Goal: Task Accomplishment & Management: Manage account settings

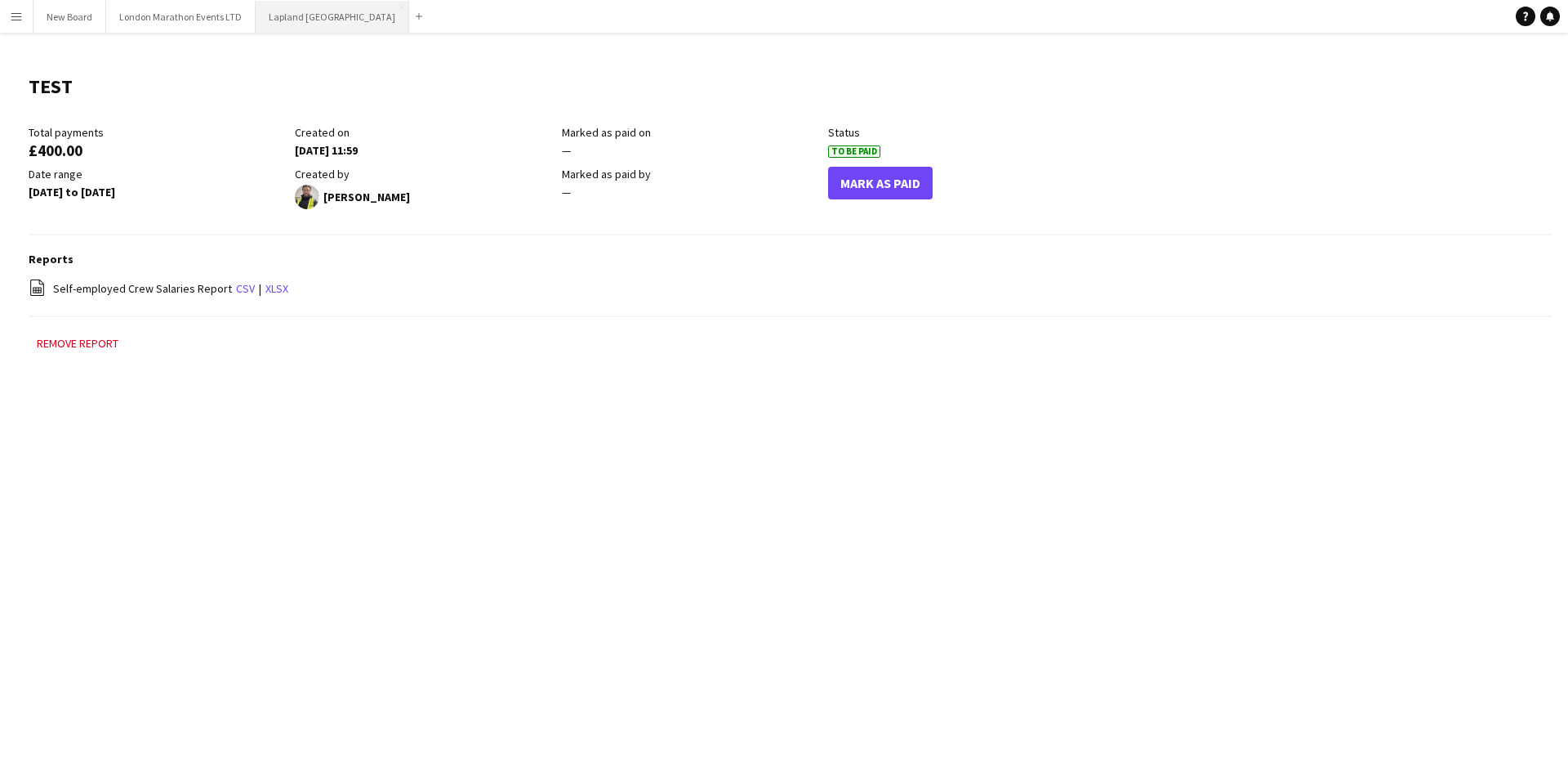
click at [286, 25] on button "Lapland UK Close" at bounding box center [332, 16] width 153 height 32
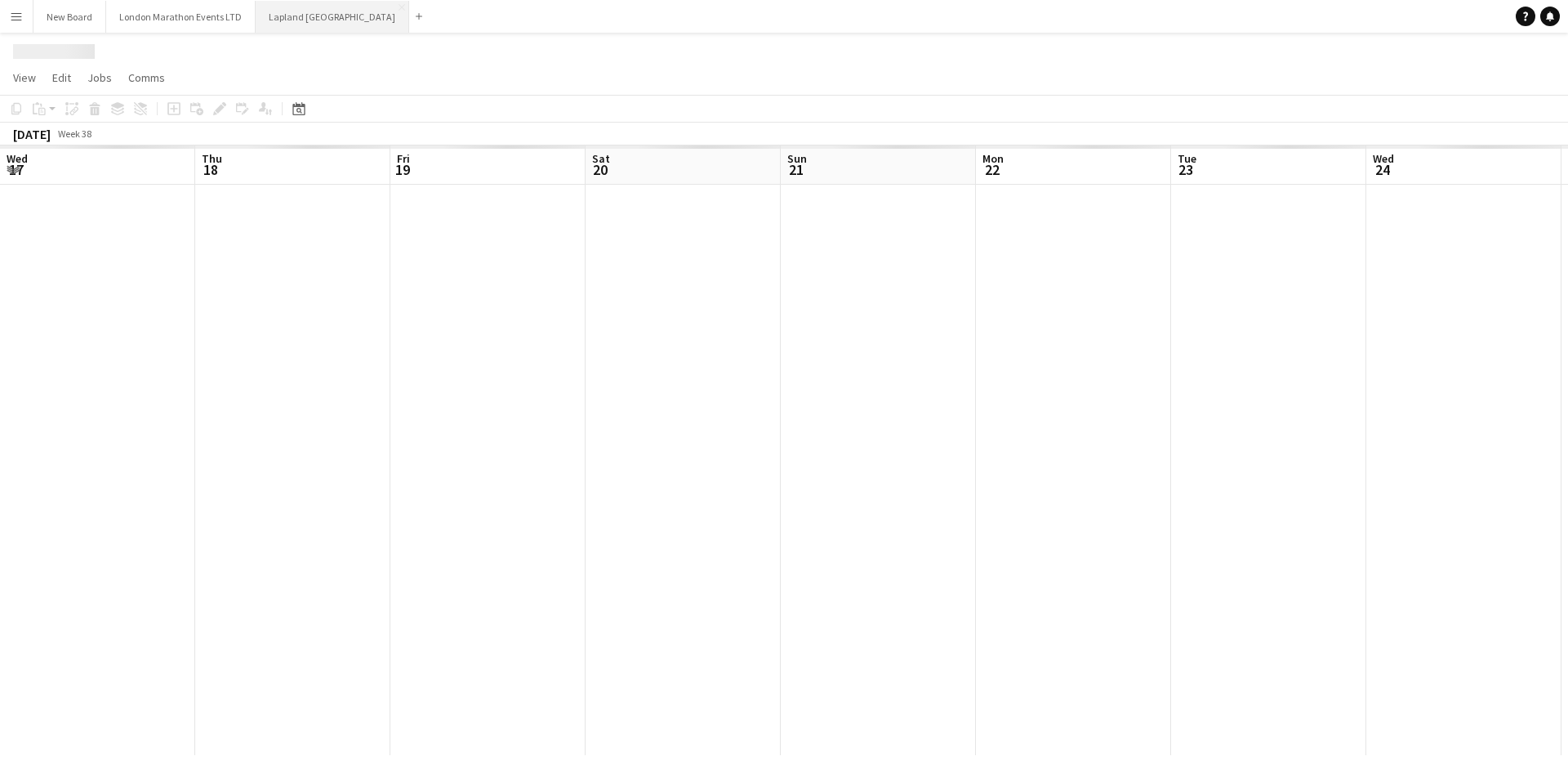
scroll to position [0, 588]
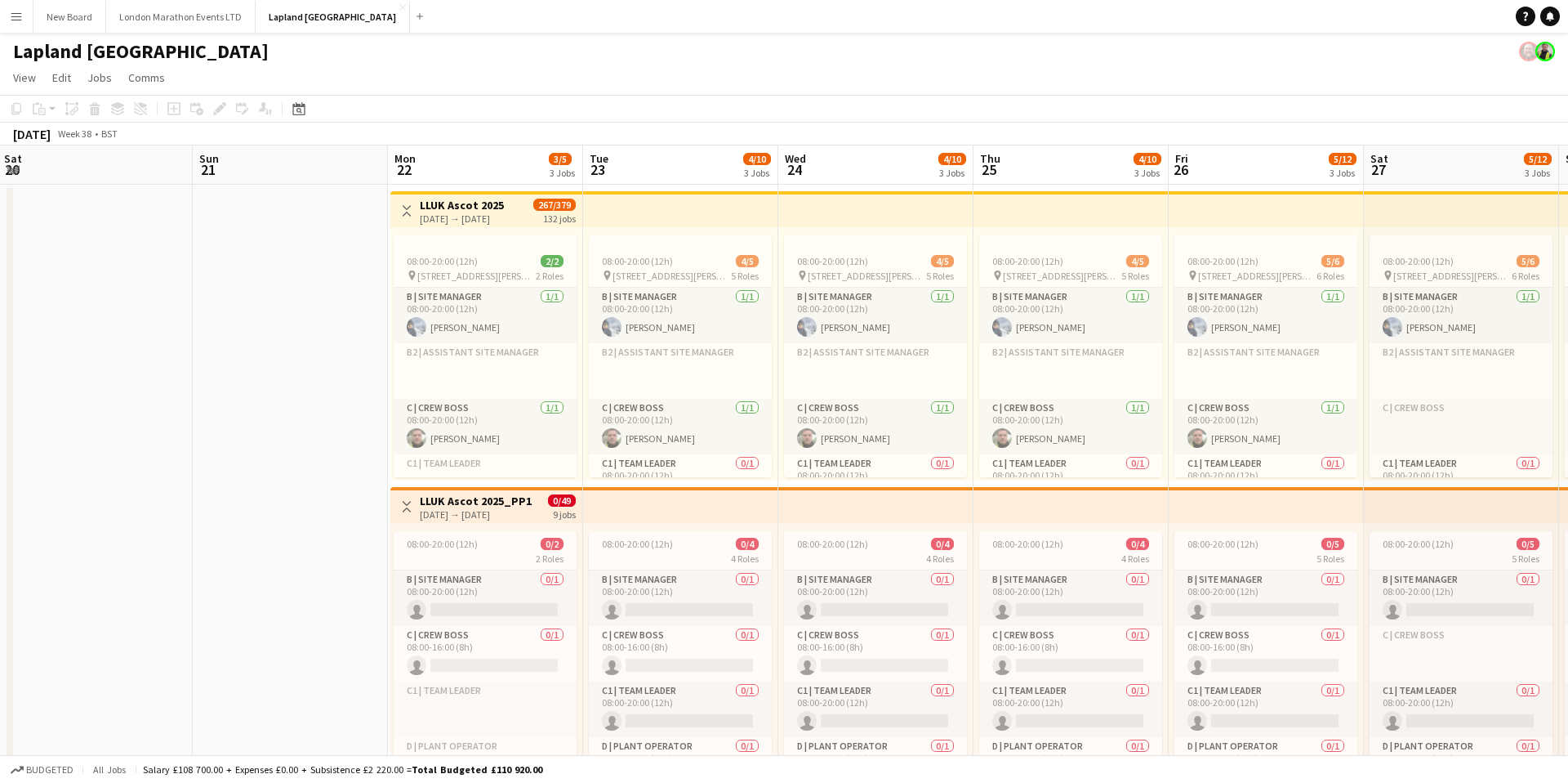
click at [17, 20] on app-icon "Menu" at bounding box center [15, 15] width 13 height 13
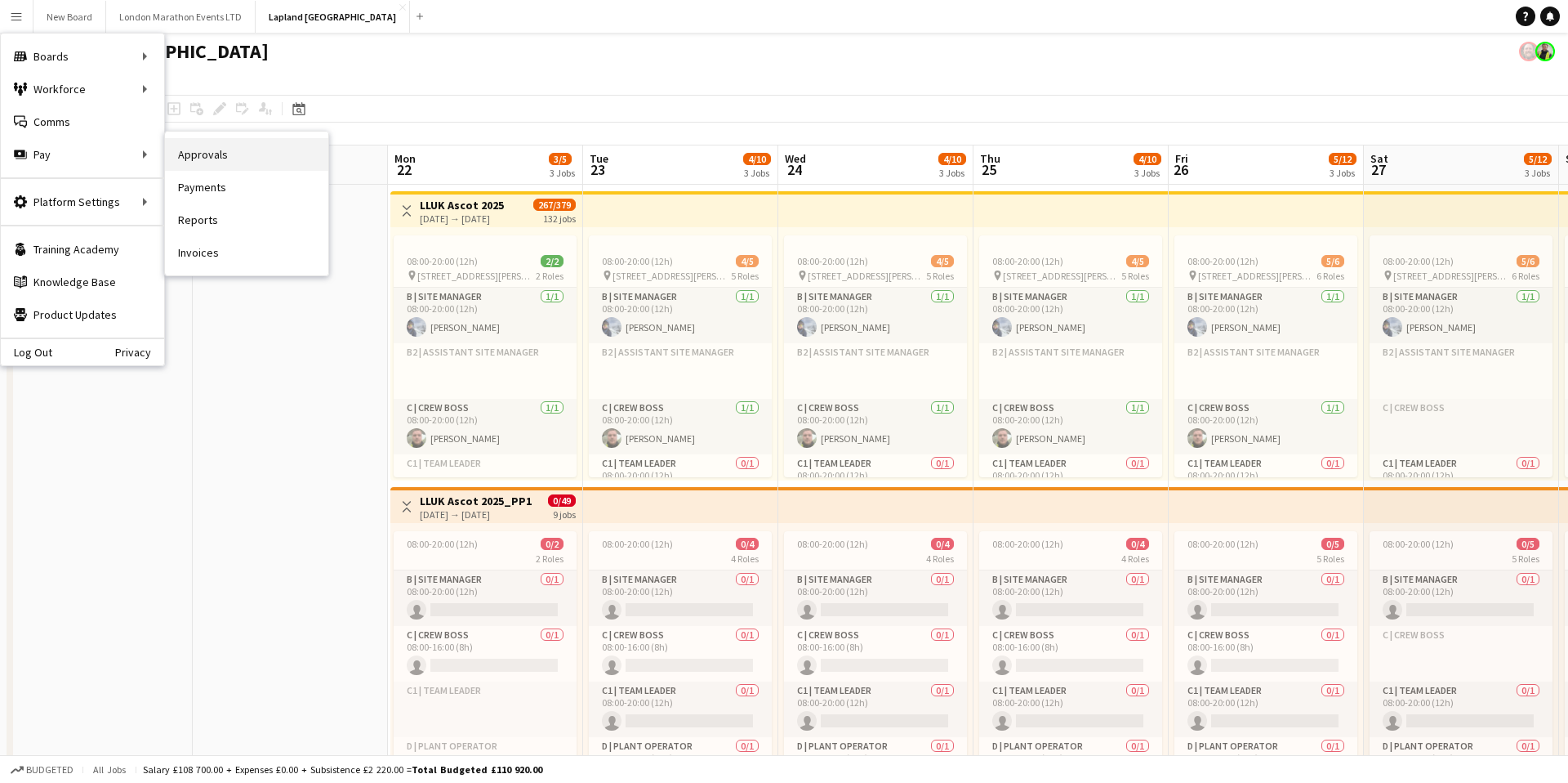
click at [252, 160] on link "Approvals" at bounding box center [247, 154] width 163 height 33
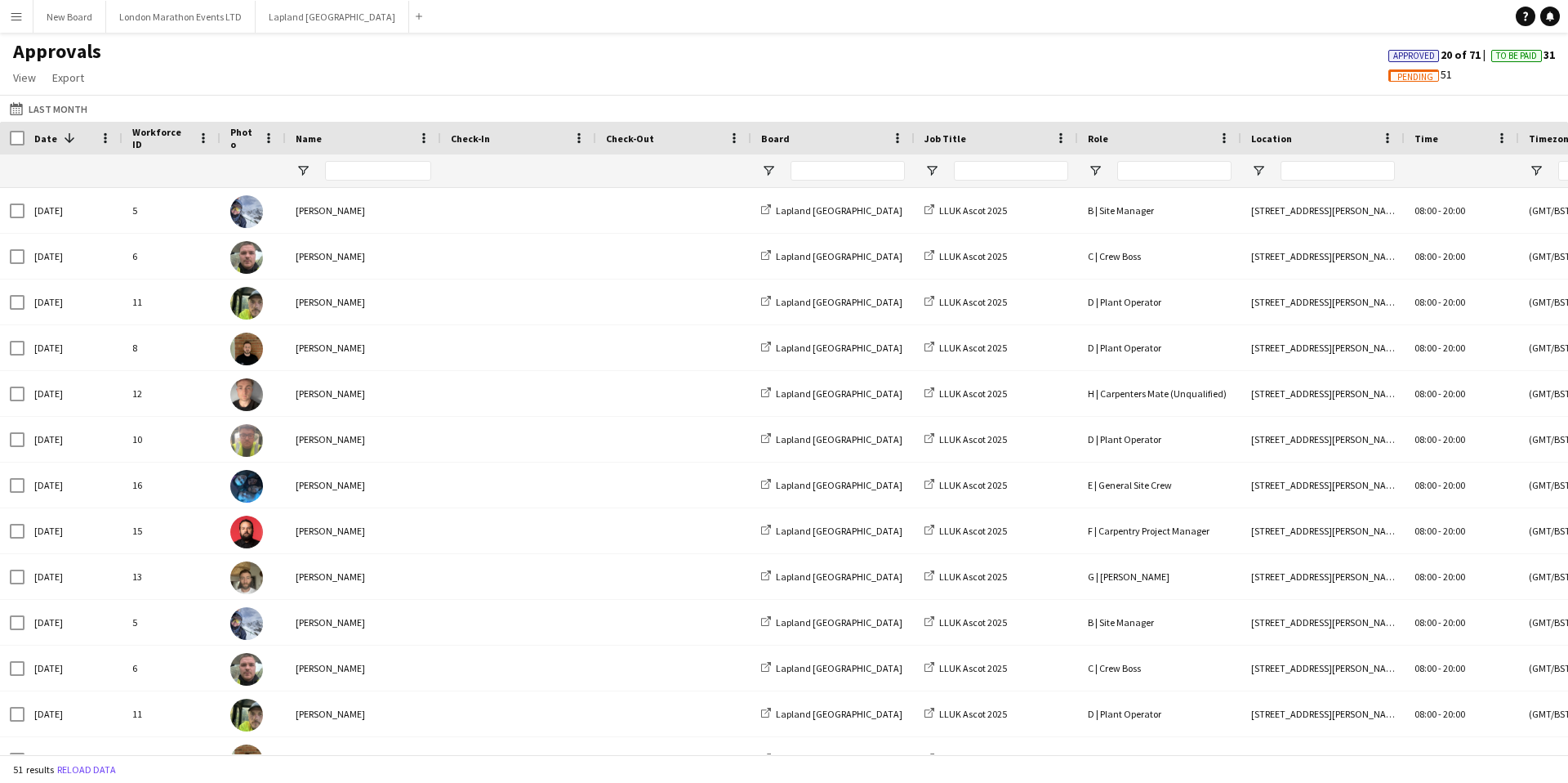
click at [15, 20] on app-icon "Menu" at bounding box center [15, 15] width 13 height 13
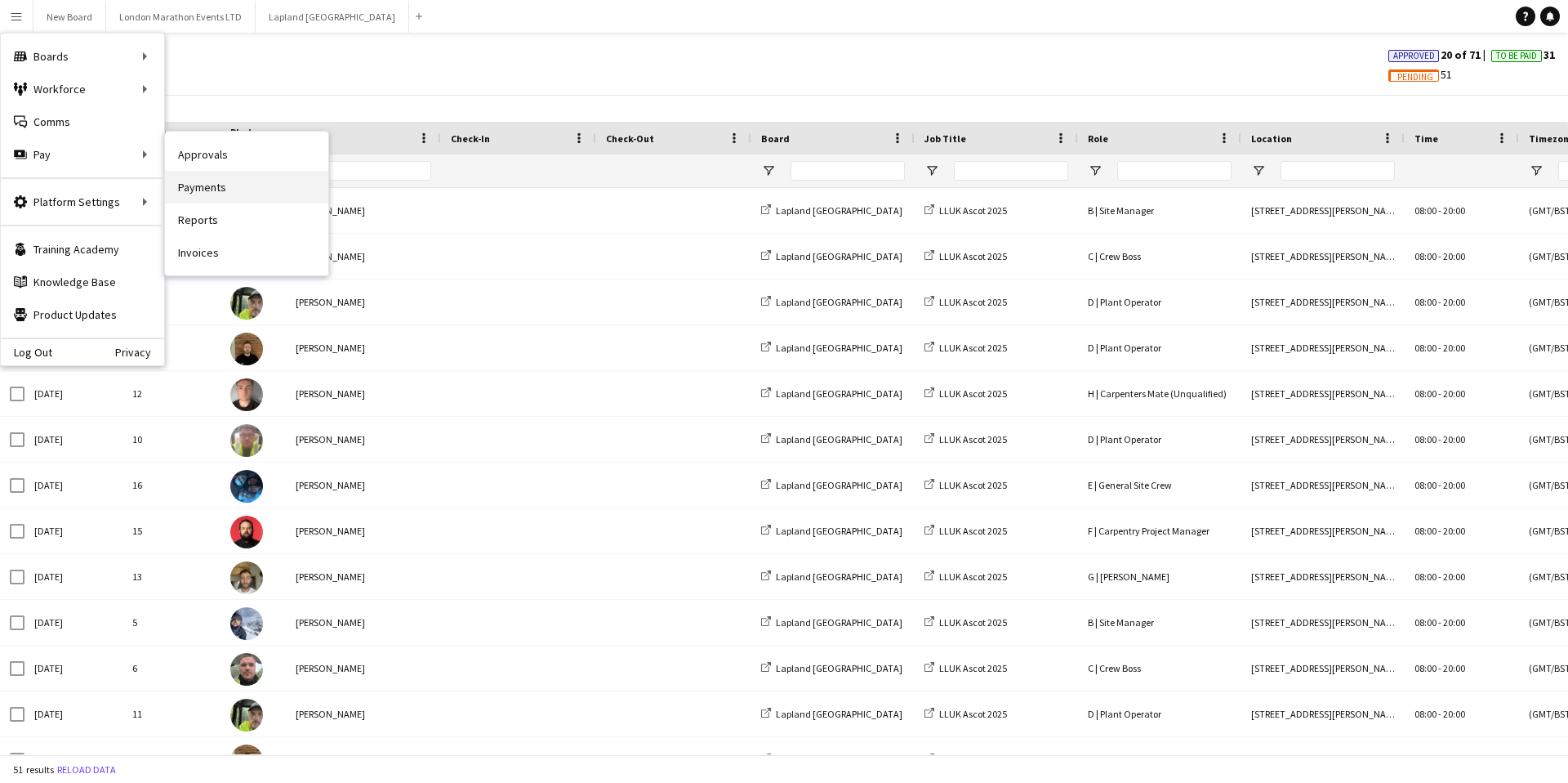
click at [213, 181] on link "Payments" at bounding box center [247, 187] width 163 height 33
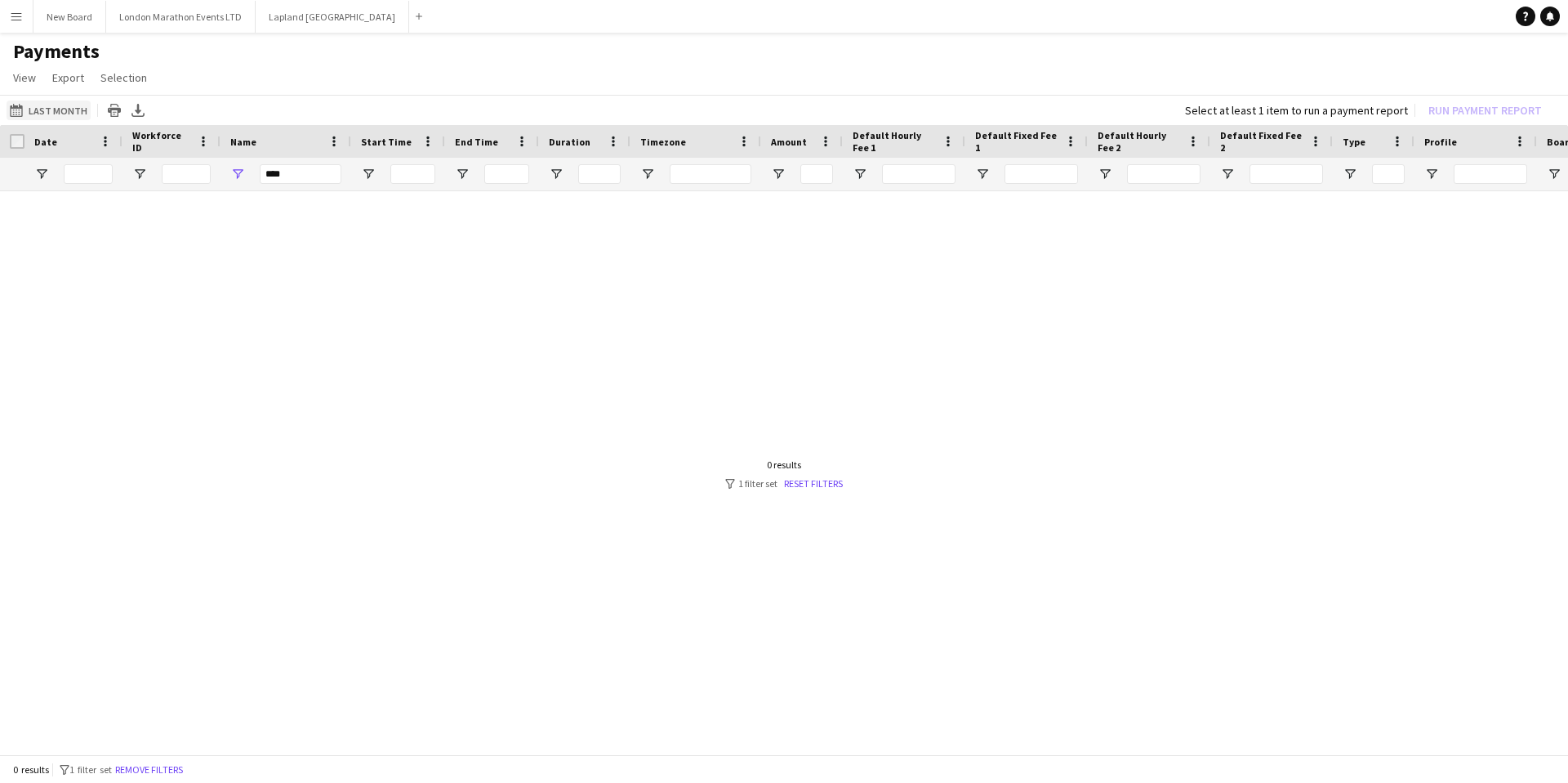
click at [56, 113] on button "Last Month Last Month" at bounding box center [49, 110] width 84 height 20
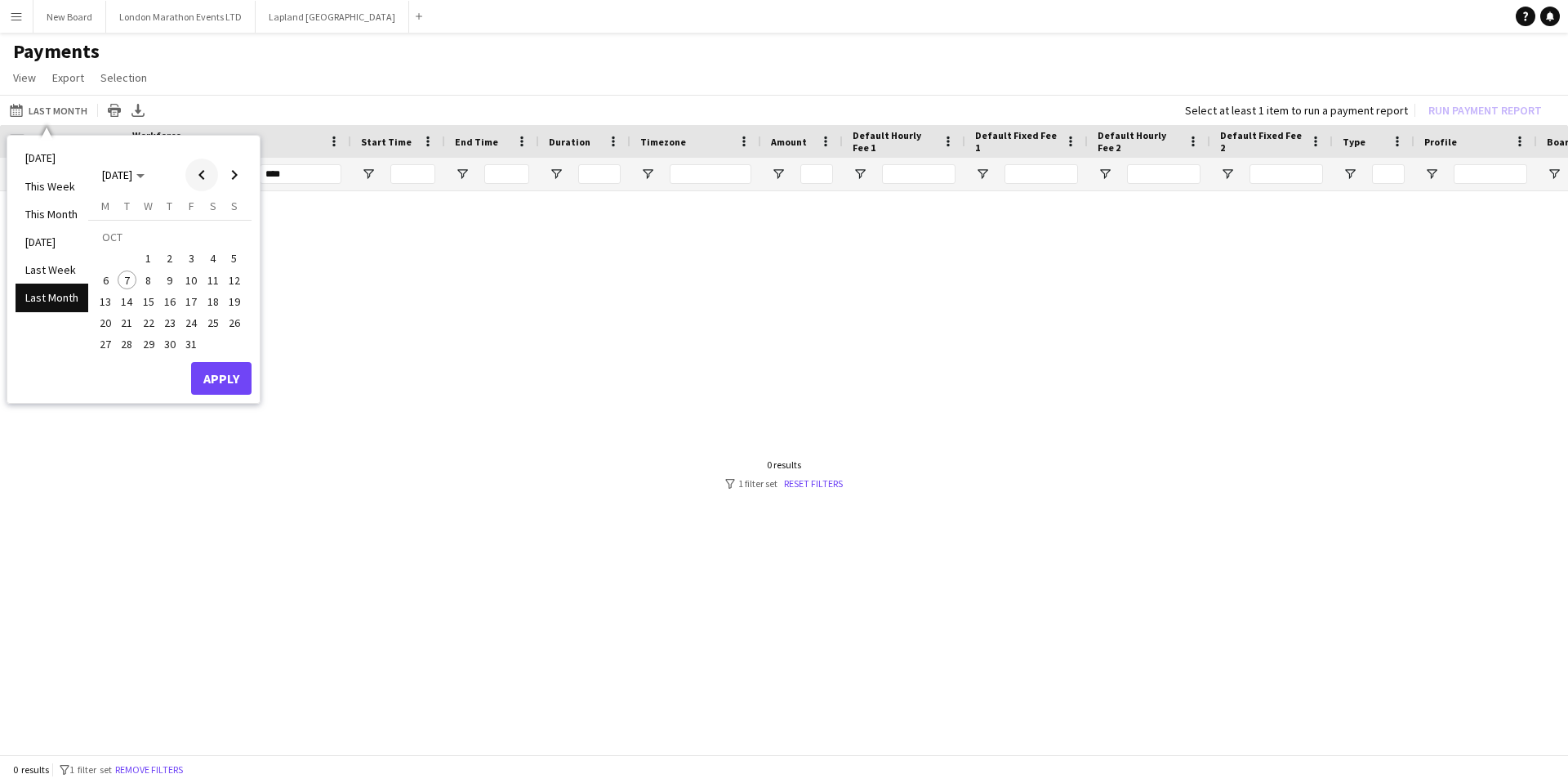
click at [200, 170] on span "Previous month" at bounding box center [202, 175] width 33 height 33
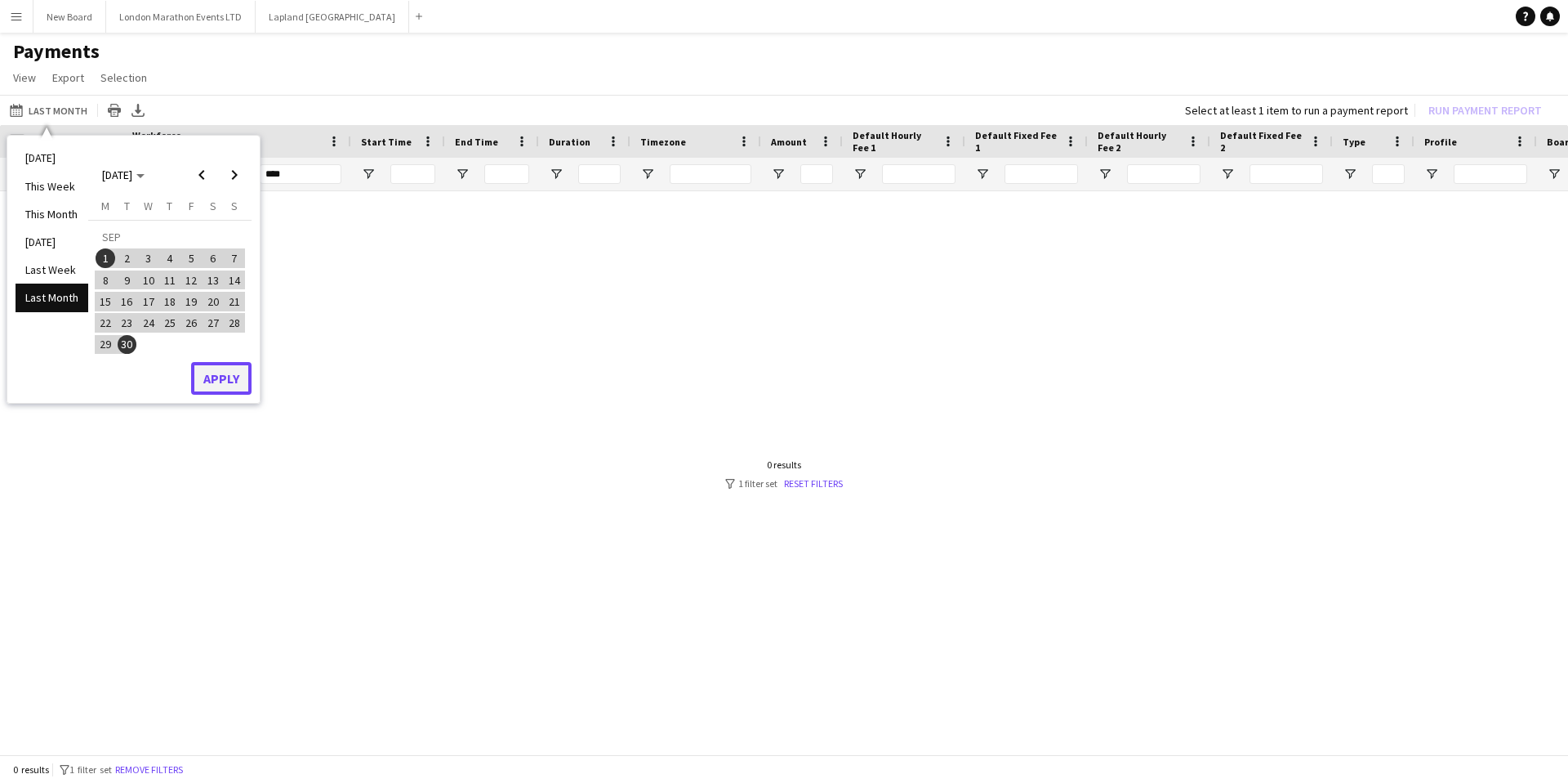
click at [250, 385] on button "Apply" at bounding box center [221, 379] width 60 height 33
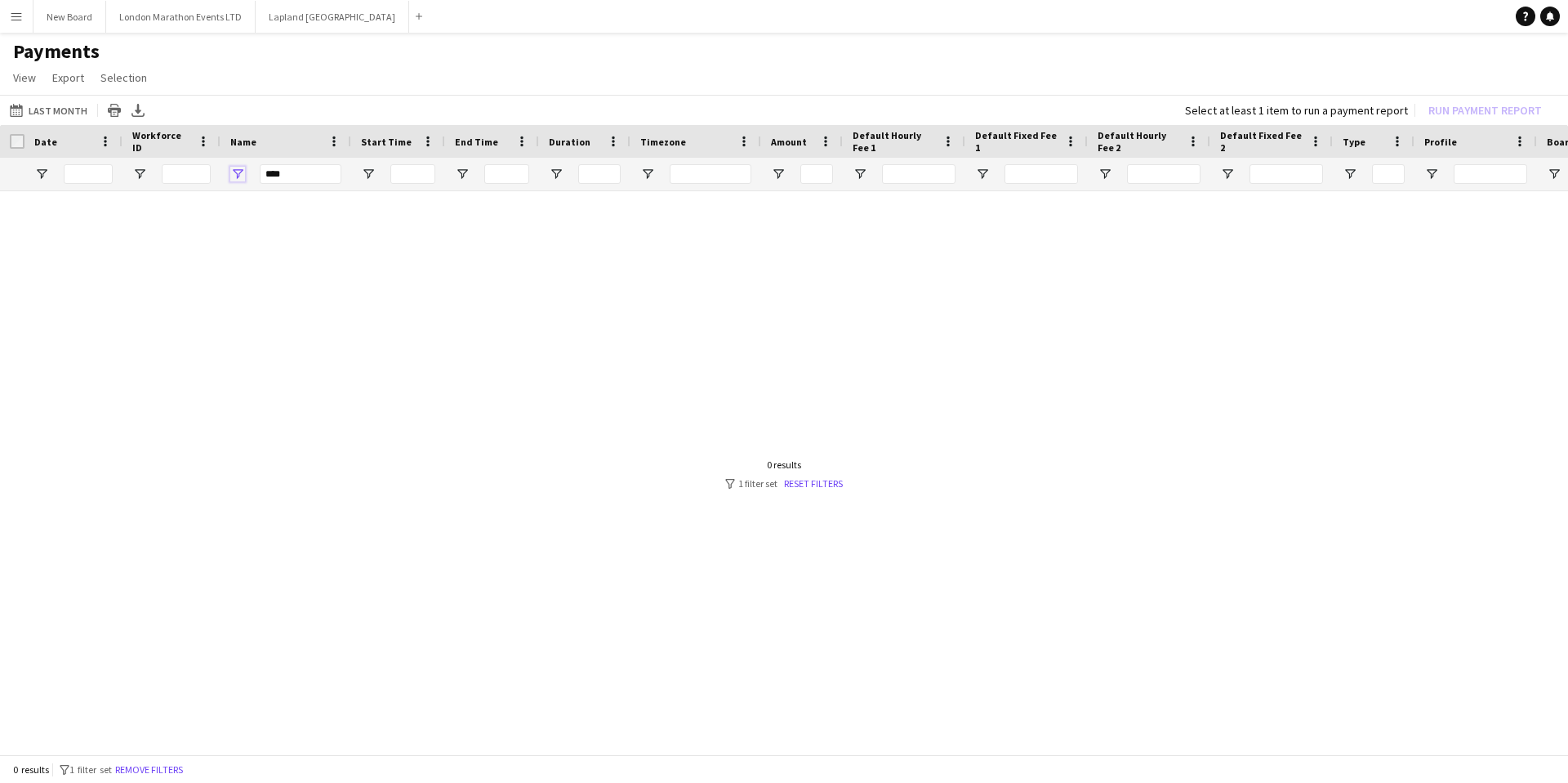
click at [234, 174] on span "Open Filter Menu" at bounding box center [237, 174] width 15 height 15
type input "**********"
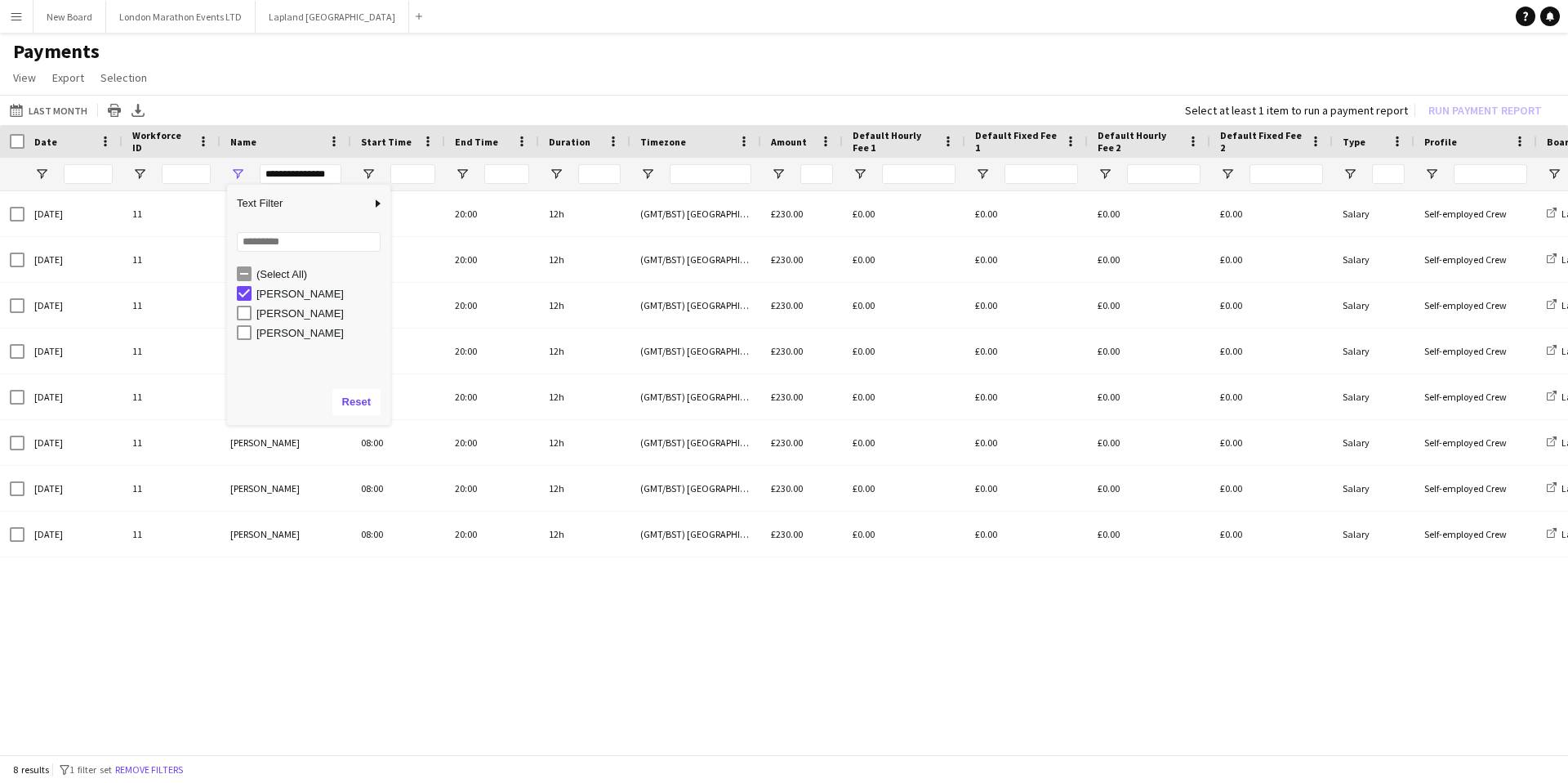
click at [346, 638] on div "[DATE] 11 [PERSON_NAME] 08:00 20:00 12h (GMT/BST) [GEOGRAPHIC_DATA] £230.00 £0.…" at bounding box center [784, 474] width 1568 height 566
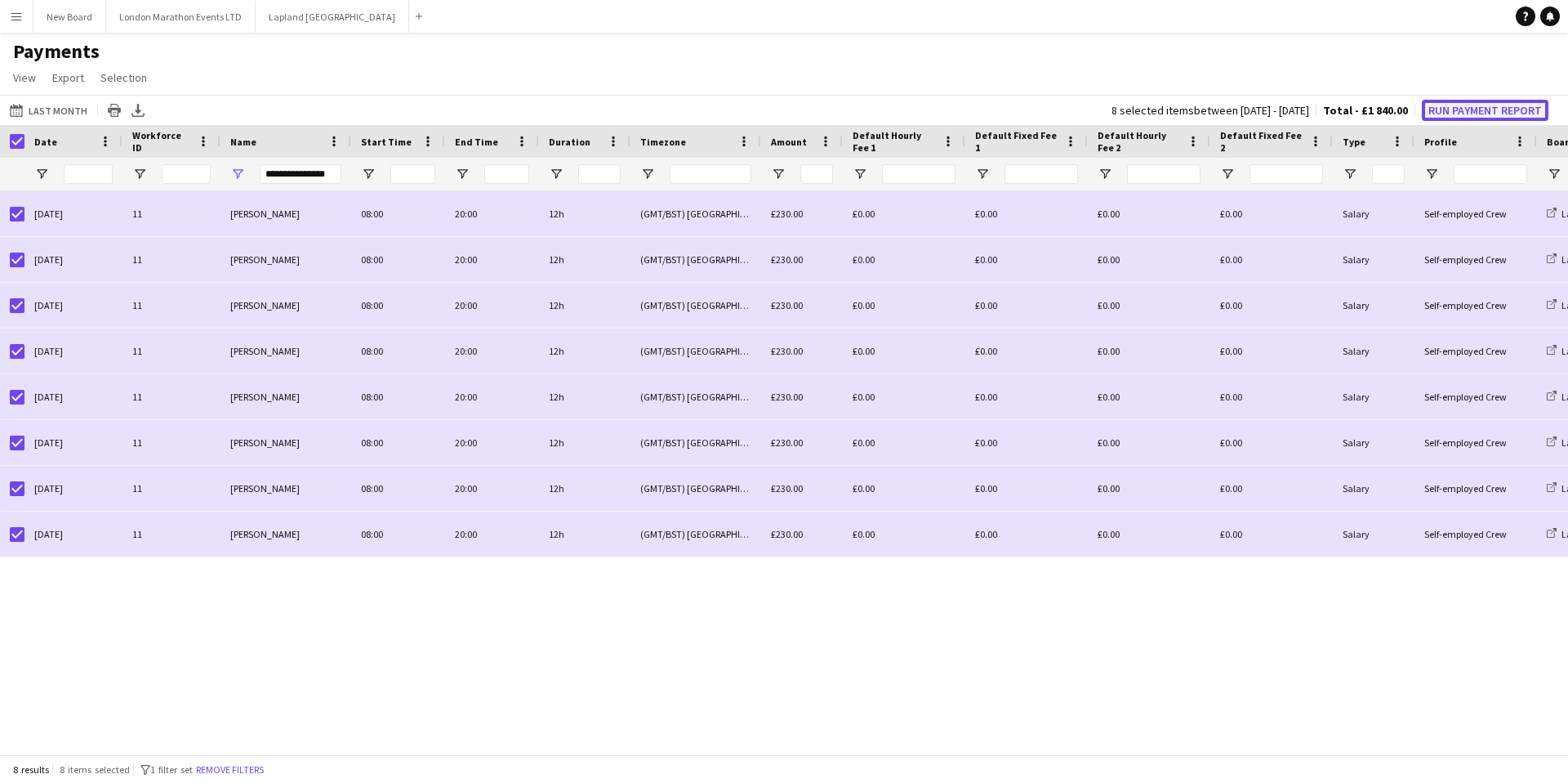
click at [1461, 107] on button "Run Payment Report" at bounding box center [1485, 110] width 126 height 22
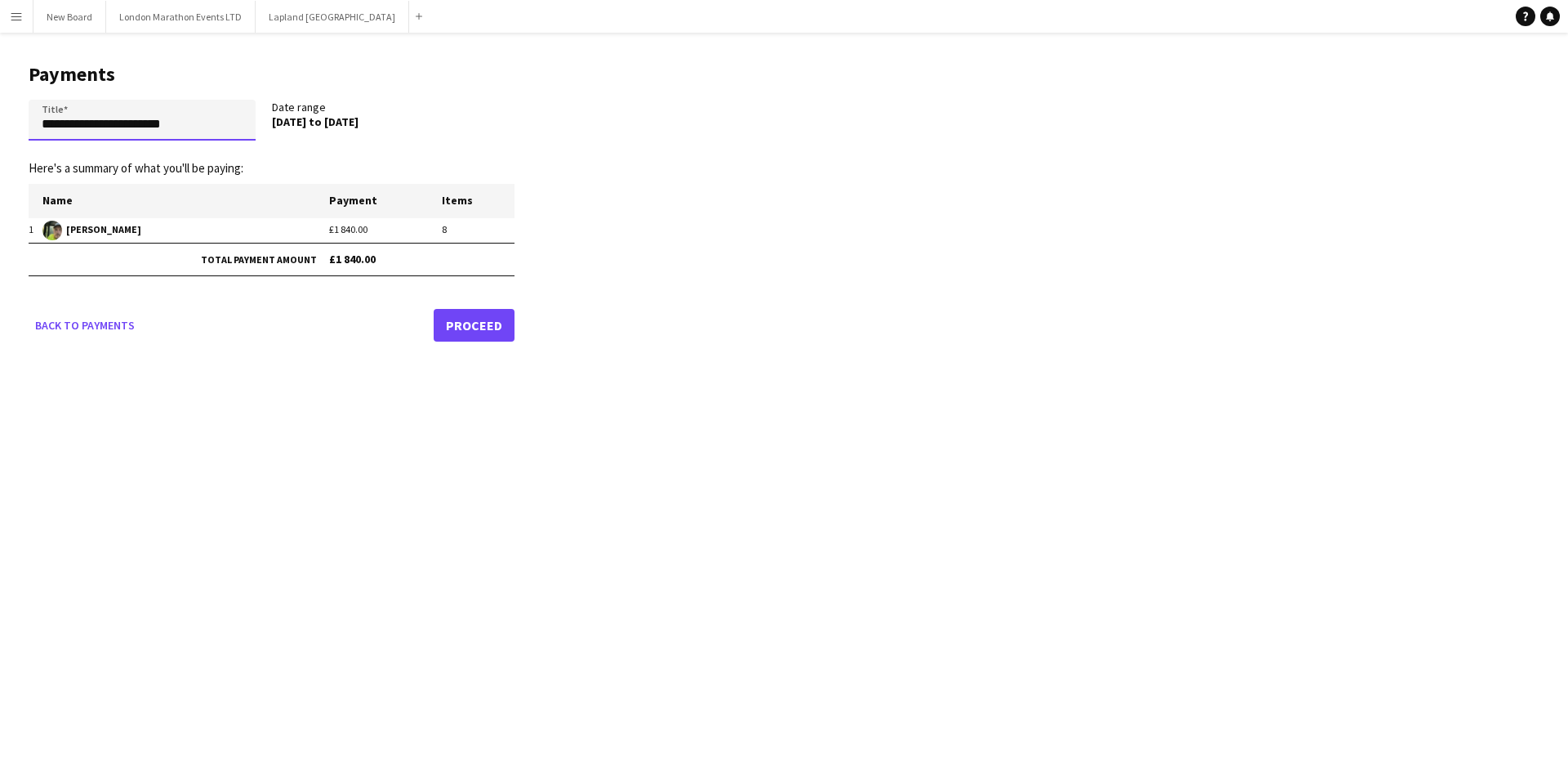
click at [200, 124] on input "**********" at bounding box center [142, 120] width 227 height 40
click at [128, 123] on input "**********" at bounding box center [142, 120] width 227 height 40
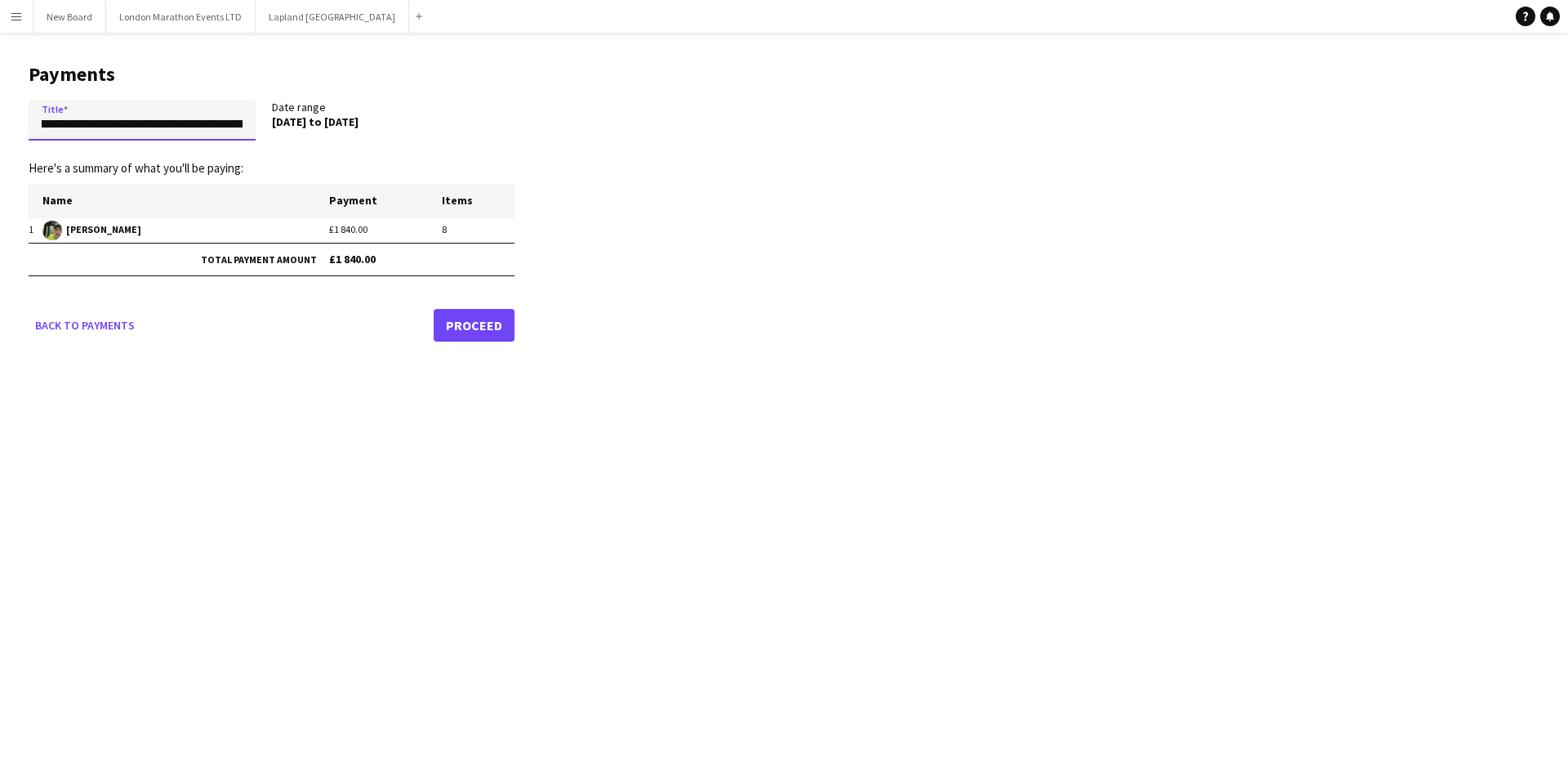
type input "**********"
click at [491, 325] on link "Proceed" at bounding box center [474, 325] width 81 height 33
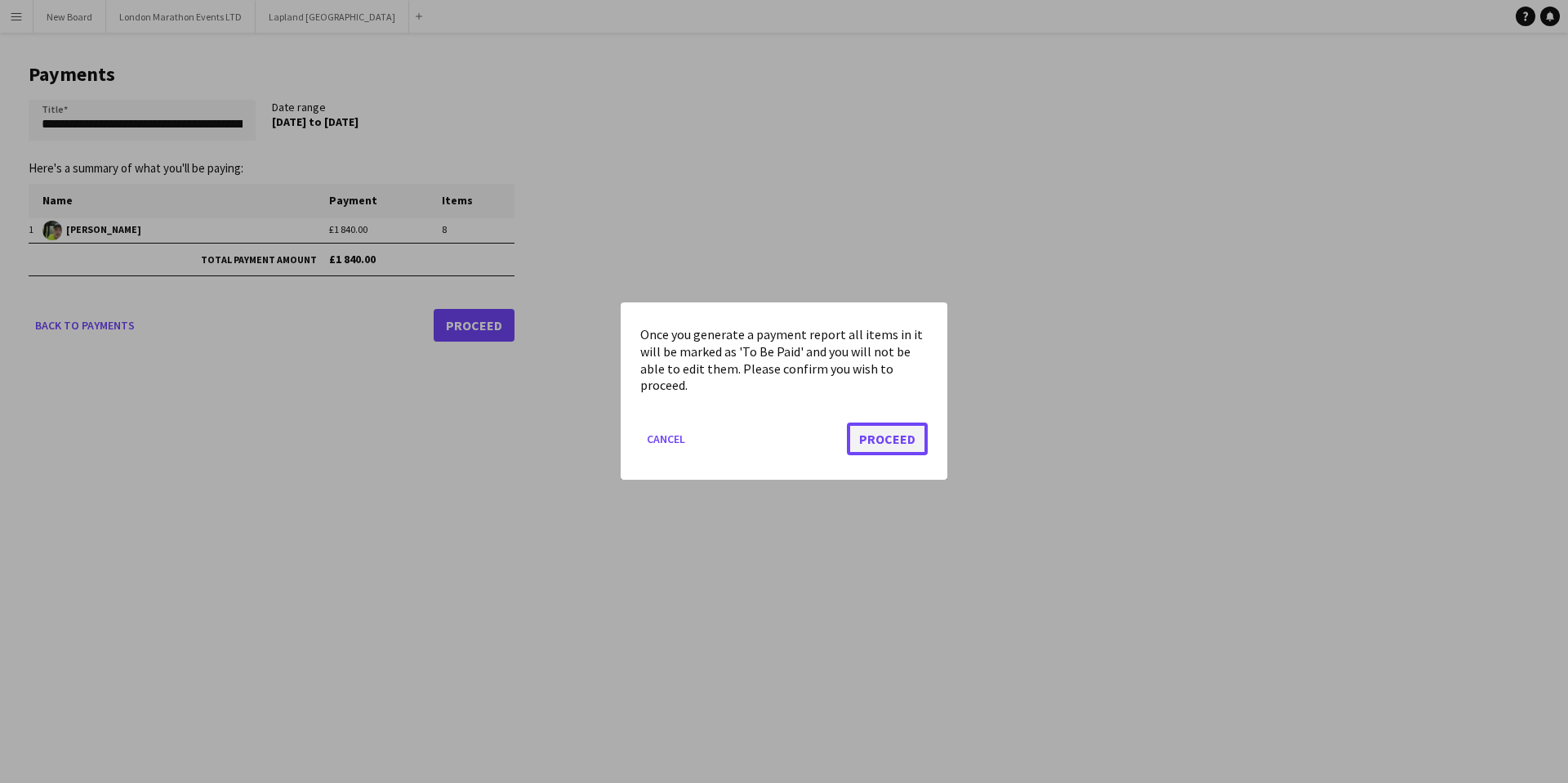
click at [904, 442] on button "Proceed" at bounding box center [888, 440] width 81 height 33
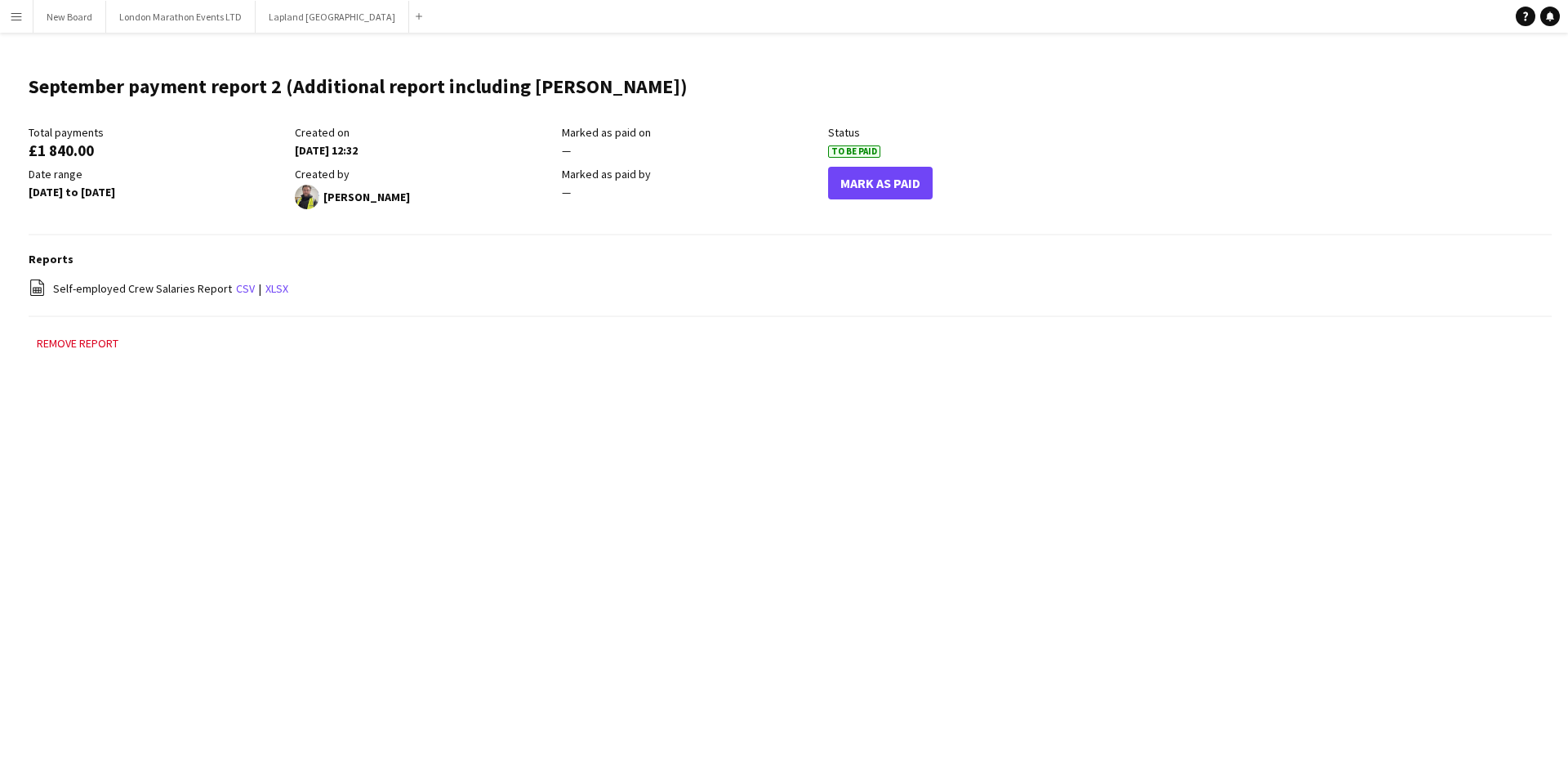
click at [7, 13] on button "Menu" at bounding box center [16, 16] width 33 height 33
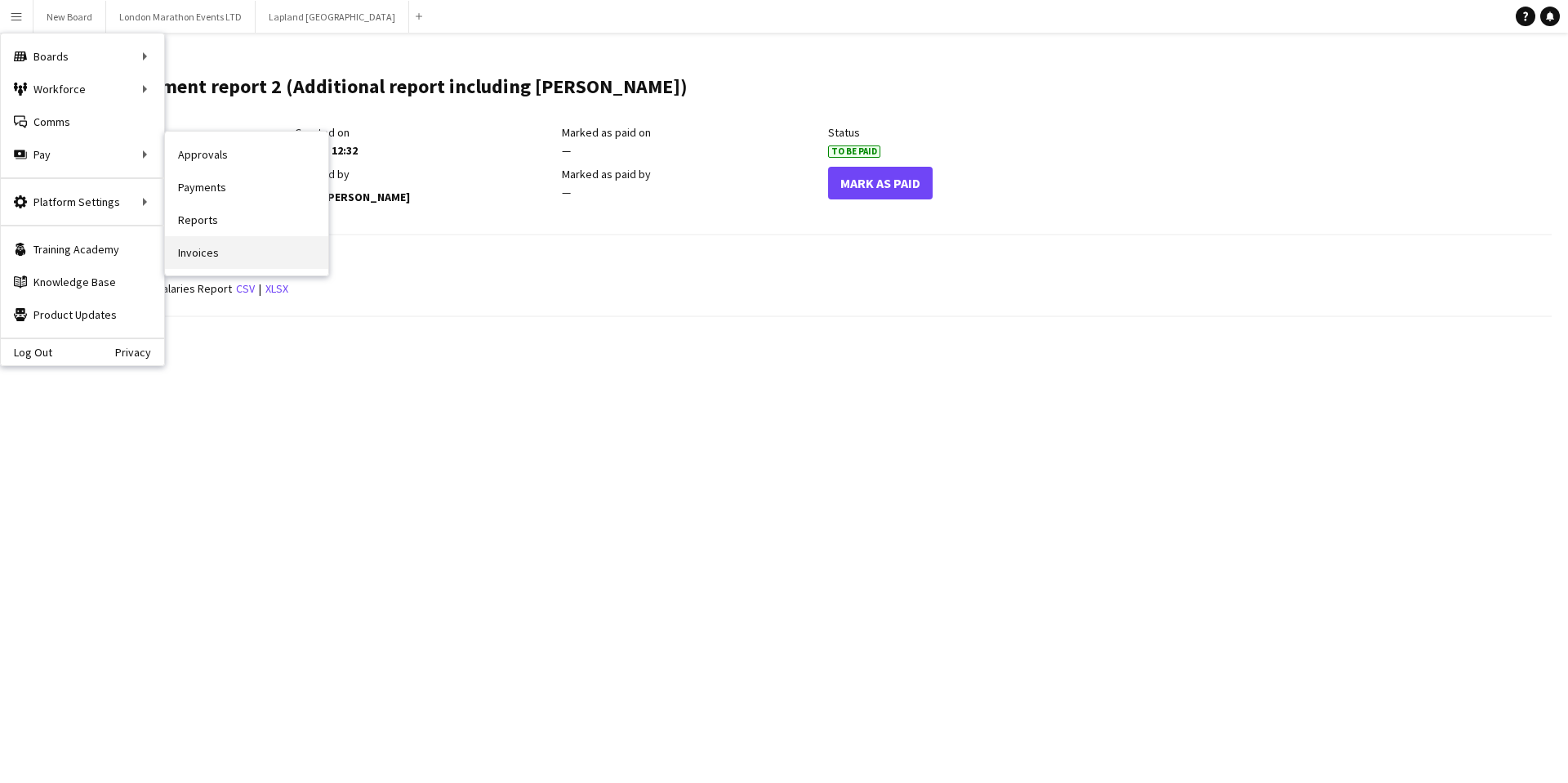
click at [252, 248] on link "Invoices" at bounding box center [247, 252] width 163 height 33
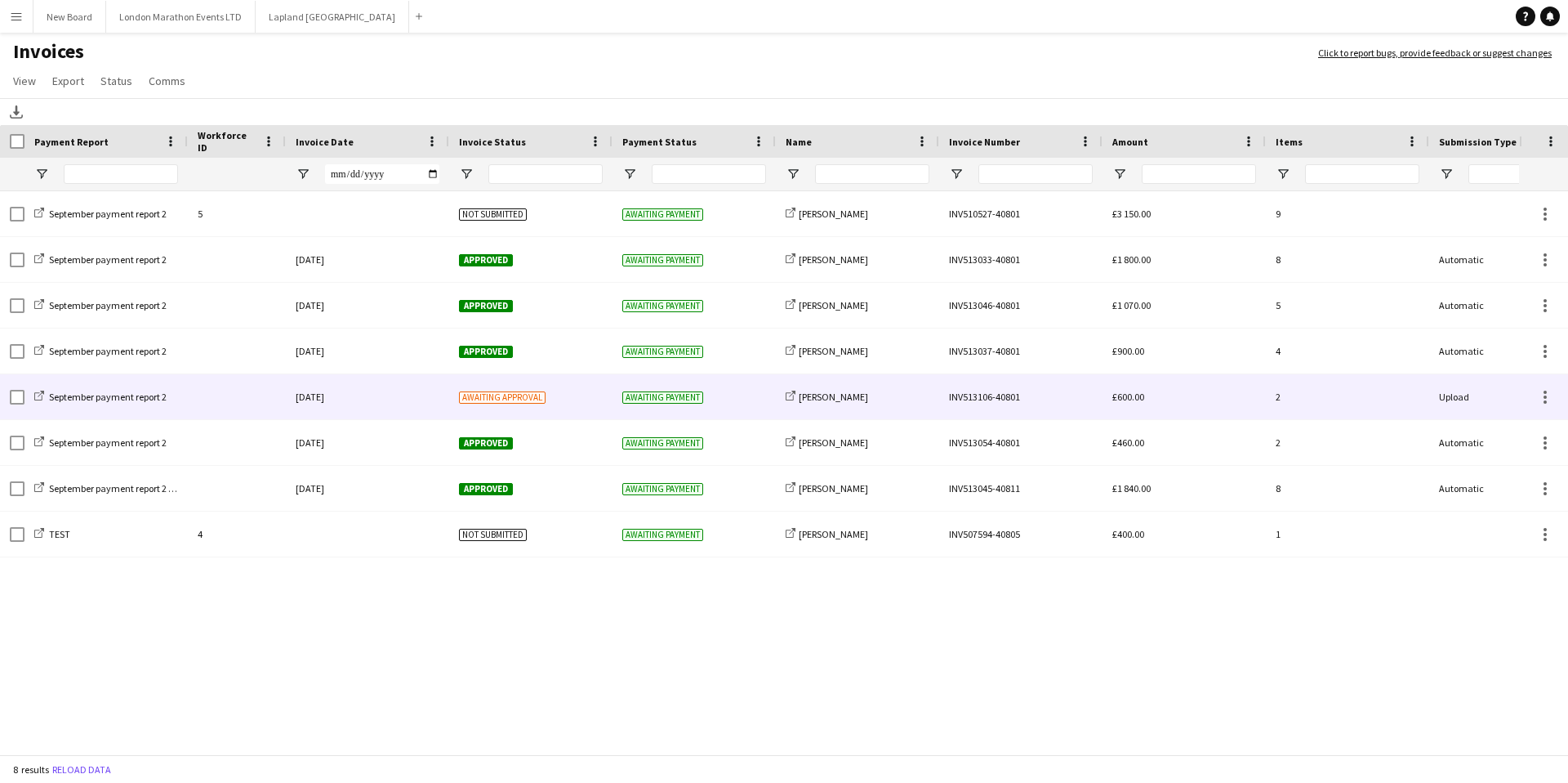
click at [396, 392] on div "[DATE]" at bounding box center [367, 397] width 163 height 45
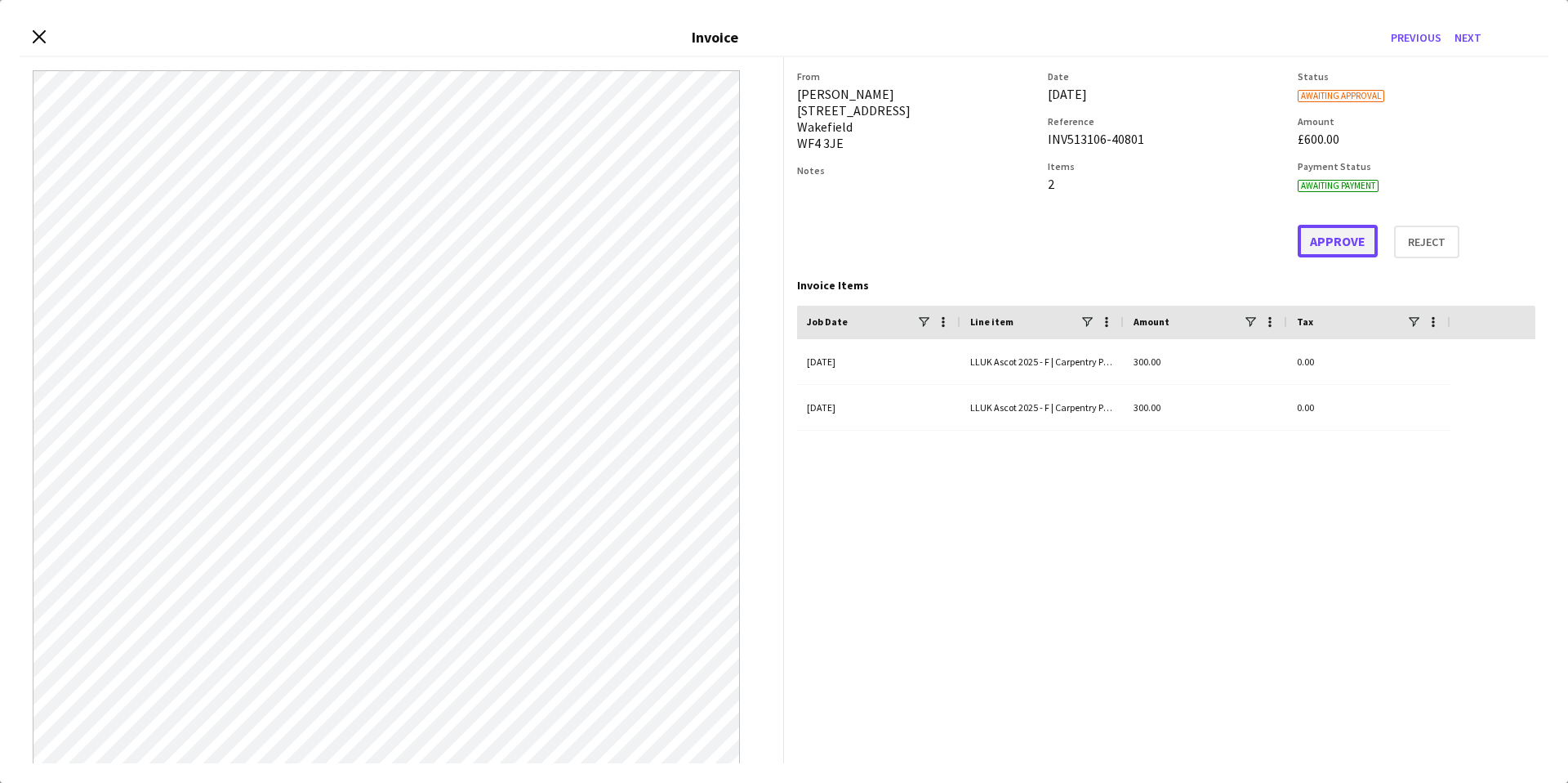
click at [1342, 244] on button "Approve" at bounding box center [1337, 241] width 80 height 33
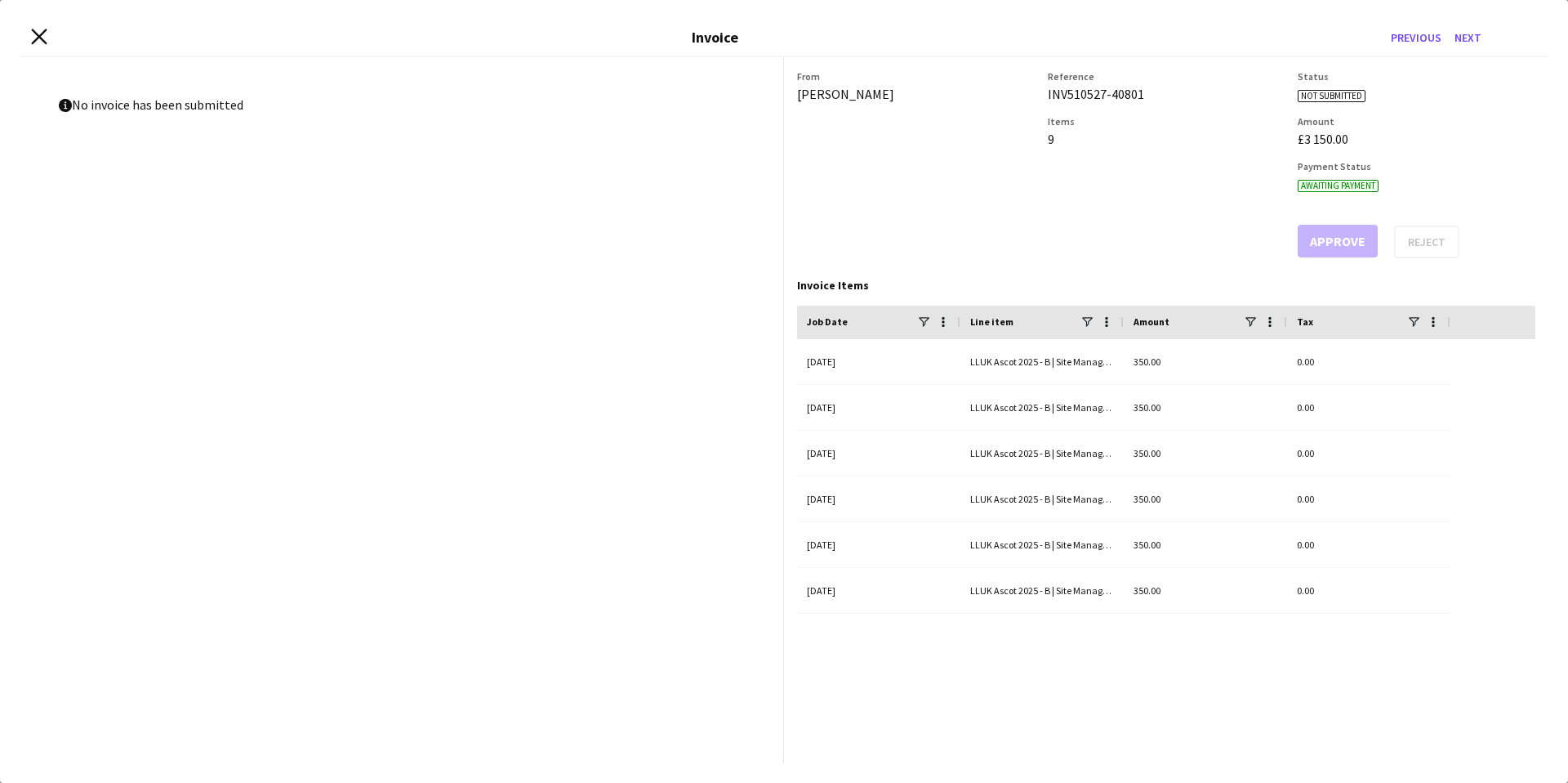
click at [45, 38] on icon "Close invoice dialog" at bounding box center [39, 36] width 15 height 15
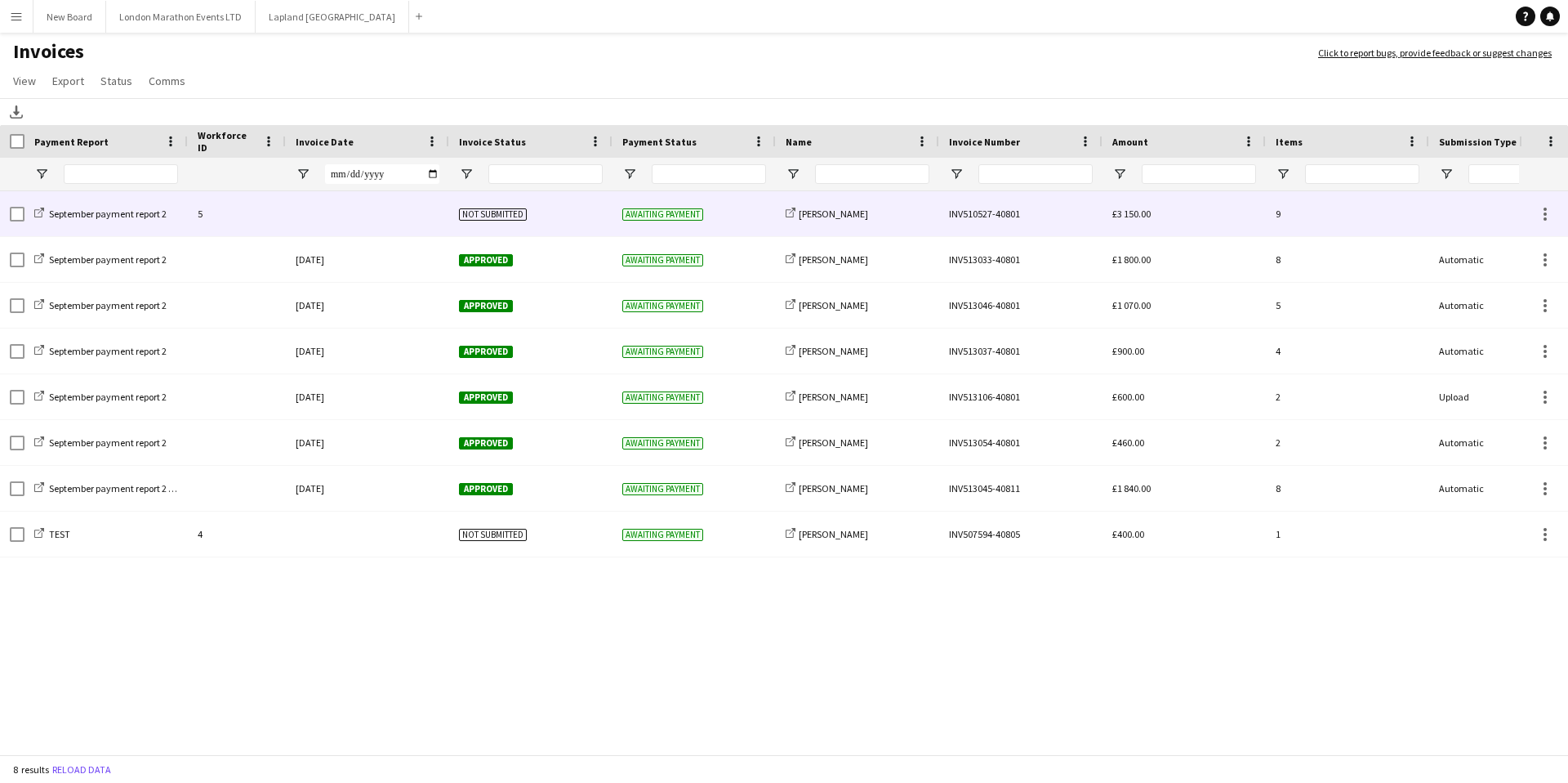
click at [339, 213] on div at bounding box center [367, 213] width 163 height 45
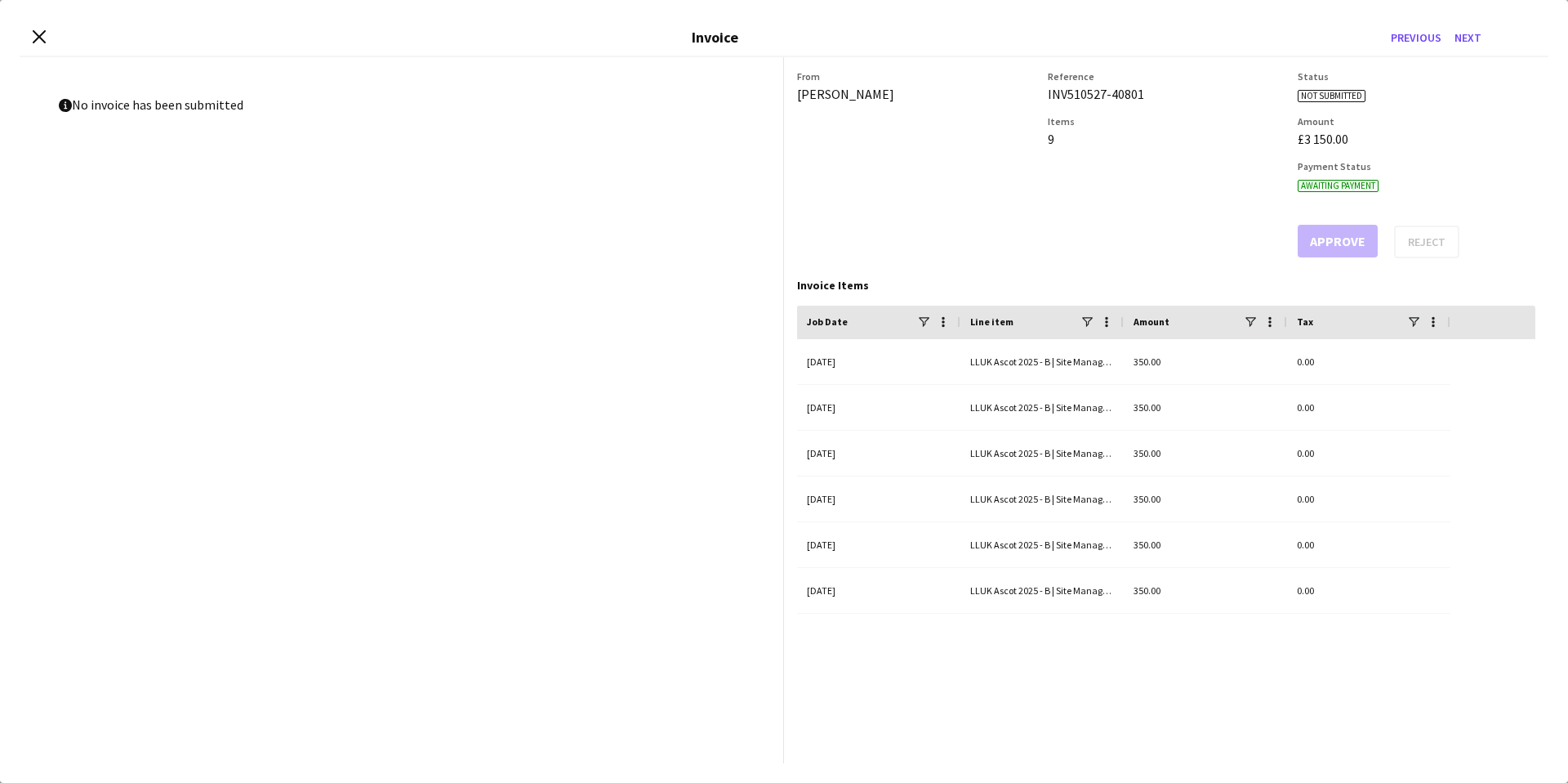
drag, startPoint x: 40, startPoint y: 34, endPoint x: 48, endPoint y: 35, distance: 8.1
click at [40, 34] on icon "Close invoice dialog" at bounding box center [39, 36] width 13 height 13
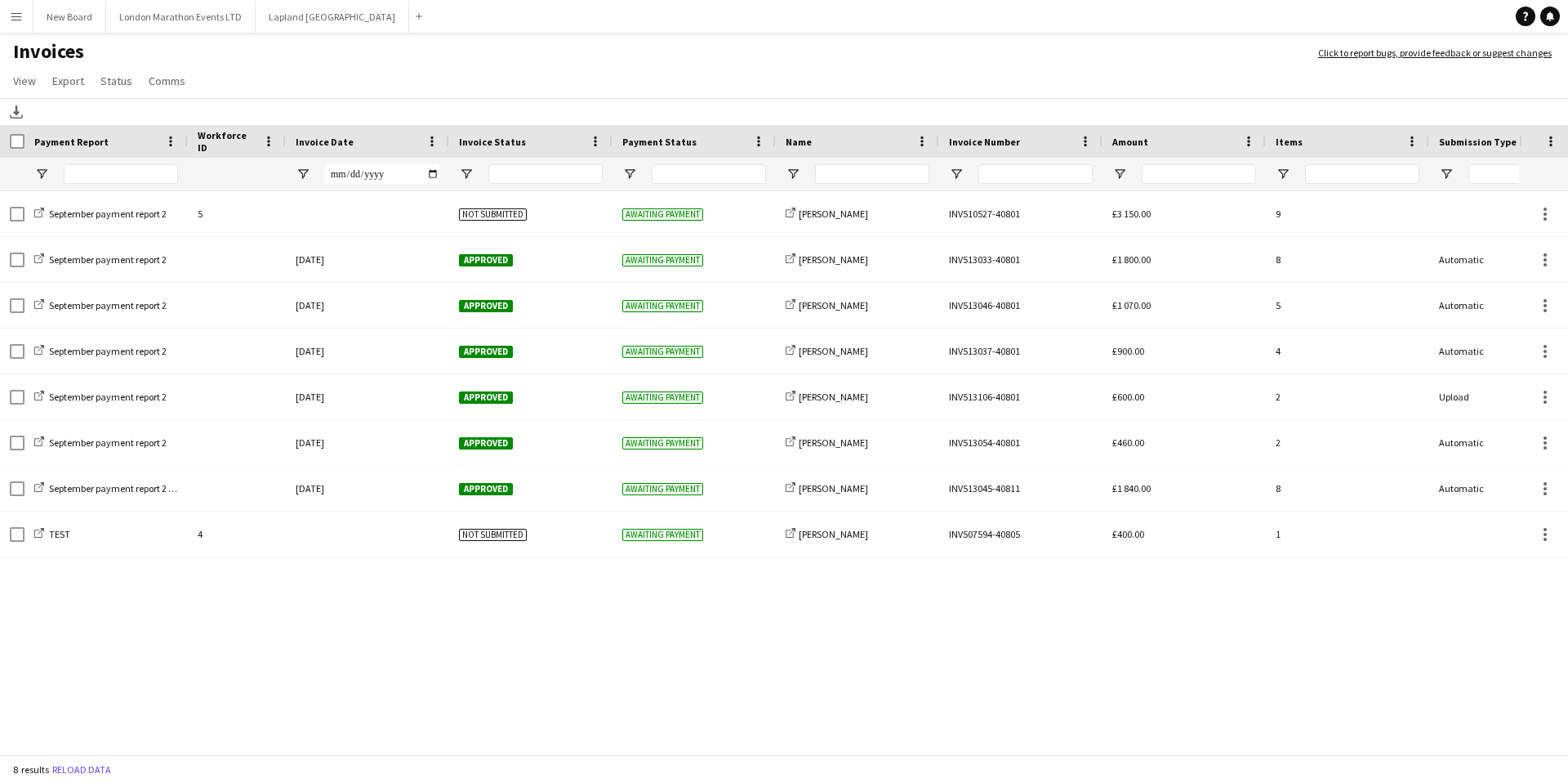
click at [22, 25] on button "Menu" at bounding box center [16, 16] width 33 height 33
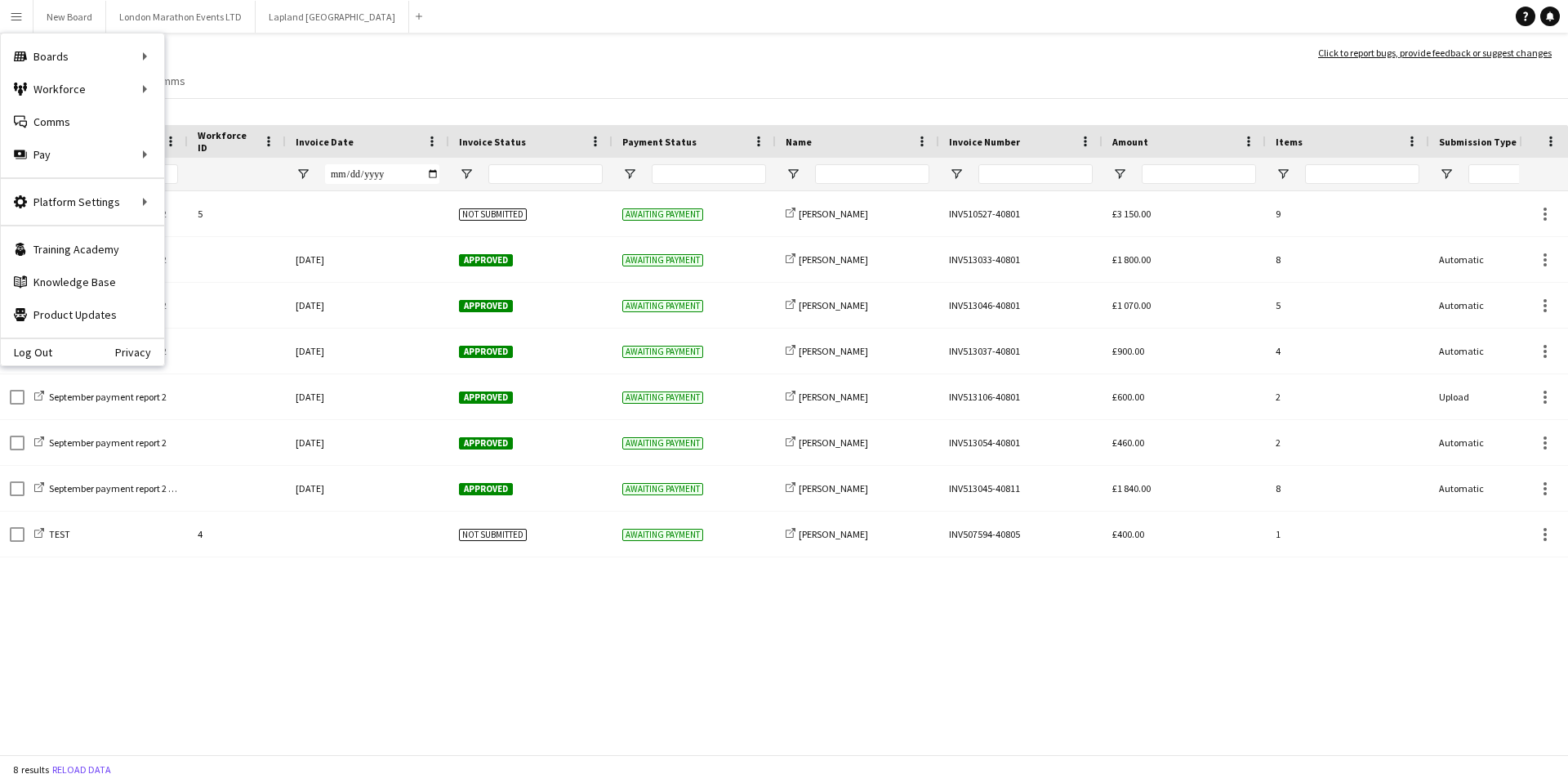
click at [370, 81] on app-page-menu "View Customise view Customise filters Reset Filters Reset View Reset All Export…" at bounding box center [784, 83] width 1568 height 31
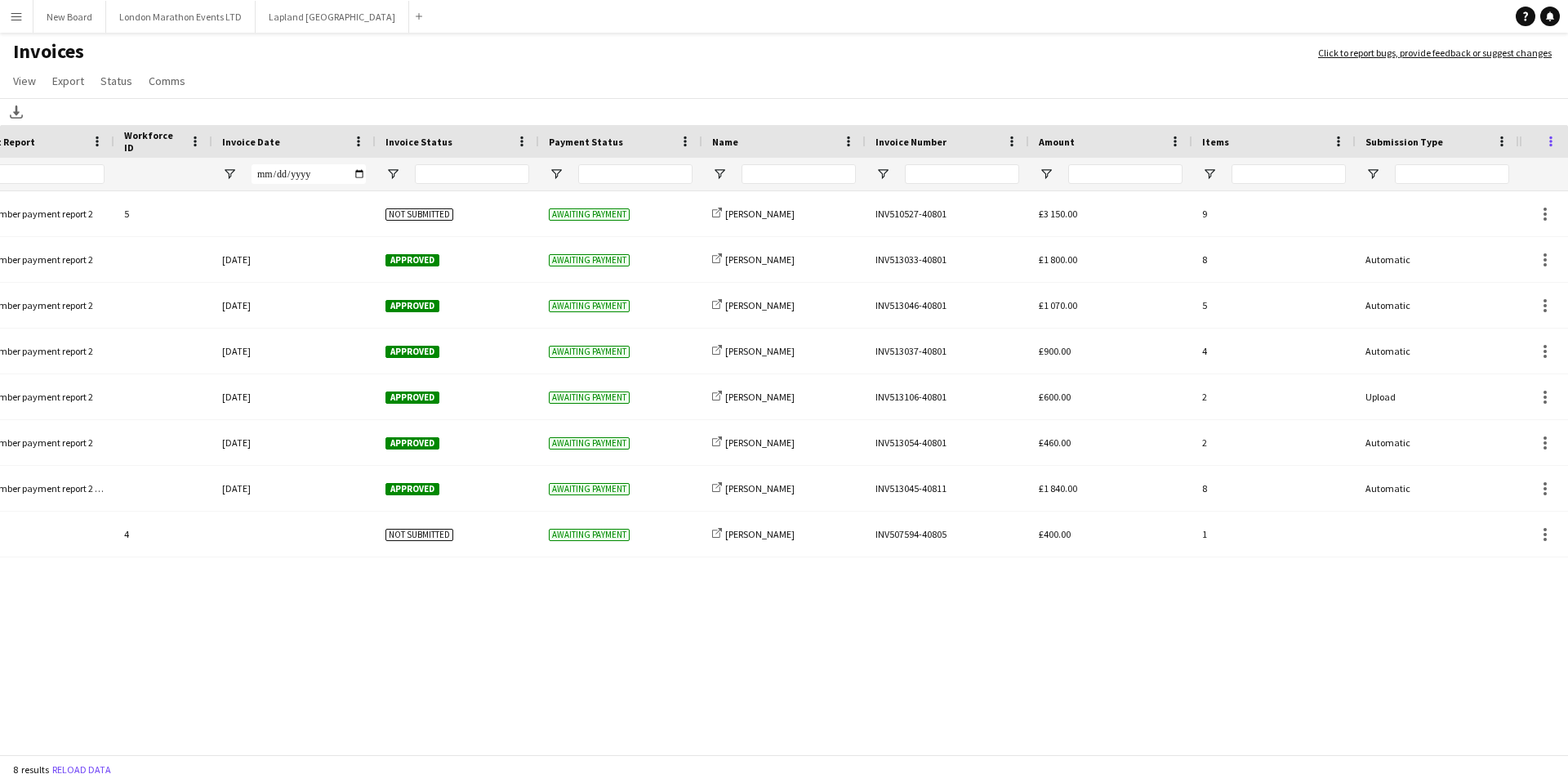
click at [1557, 145] on span at bounding box center [1550, 141] width 15 height 15
click at [1474, 269] on span "Choose Columns" at bounding box center [1477, 275] width 122 height 28
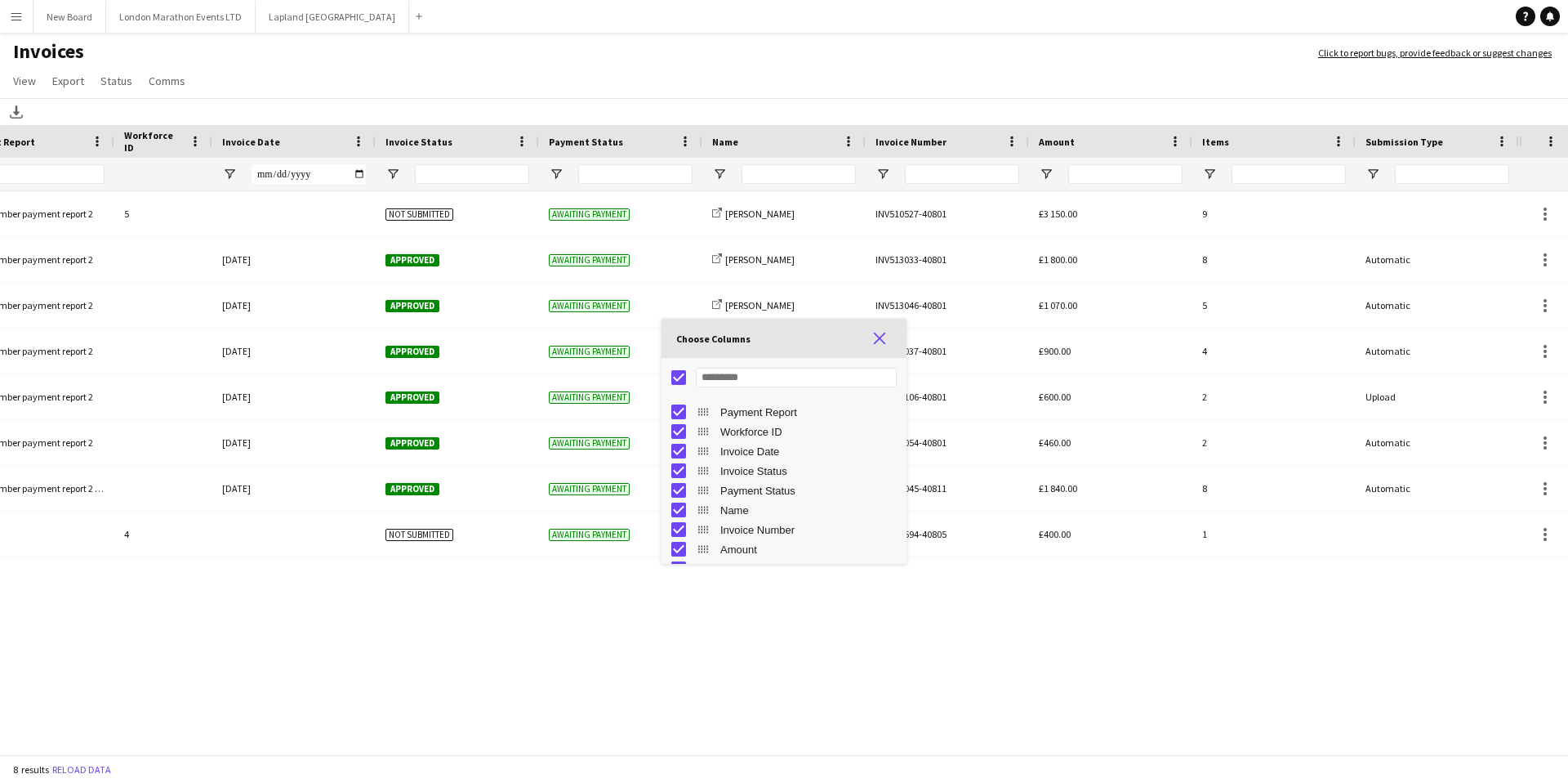
click at [881, 339] on span "Choose Columns" at bounding box center [879, 338] width 15 height 15
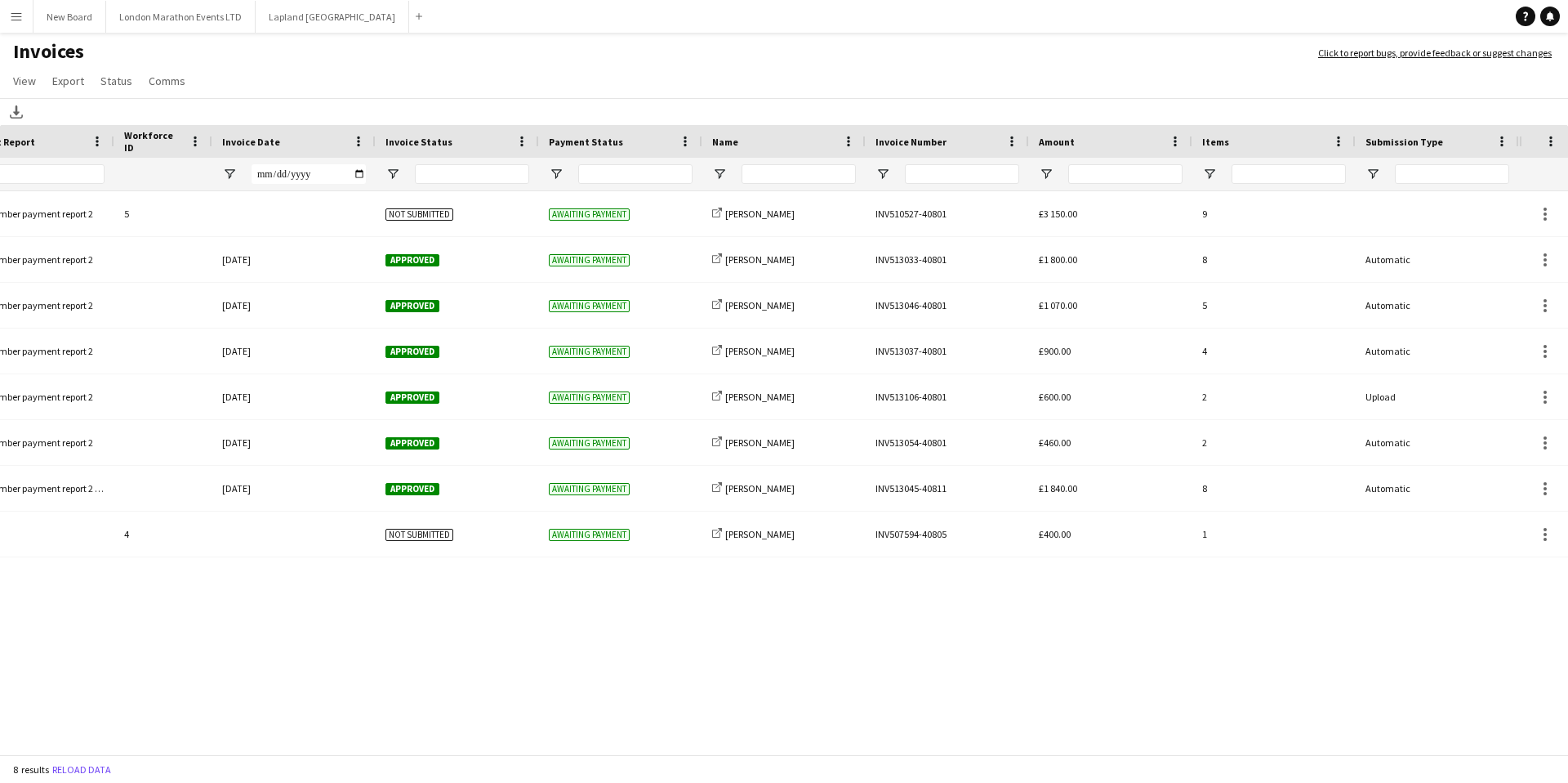
click at [1519, 141] on div at bounding box center [1520, 141] width 7 height 33
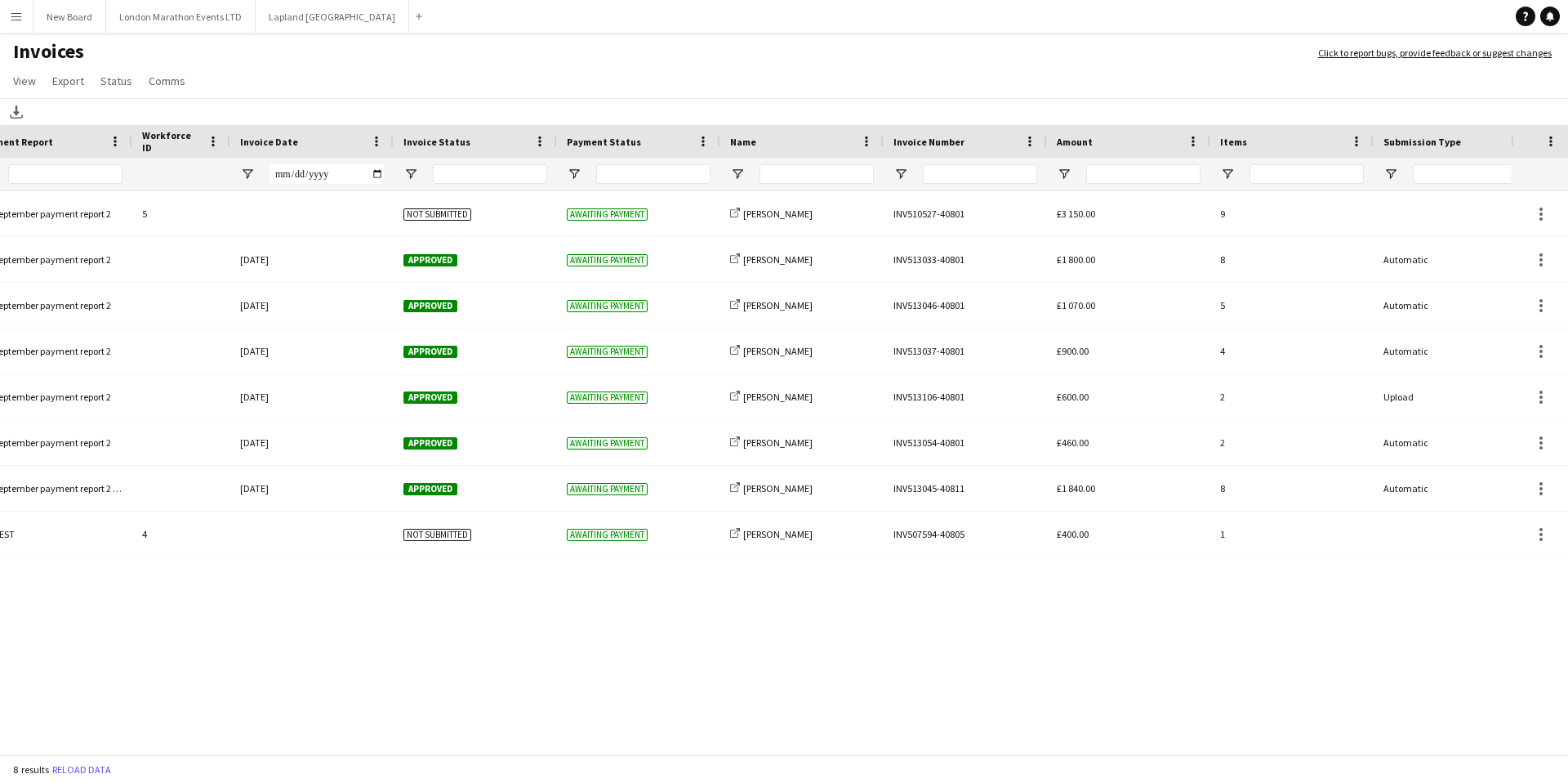
click at [1512, 144] on div at bounding box center [1512, 141] width 7 height 33
click at [1549, 149] on span at bounding box center [1550, 141] width 15 height 15
click at [1461, 277] on span "Choose Columns" at bounding box center [1477, 275] width 122 height 28
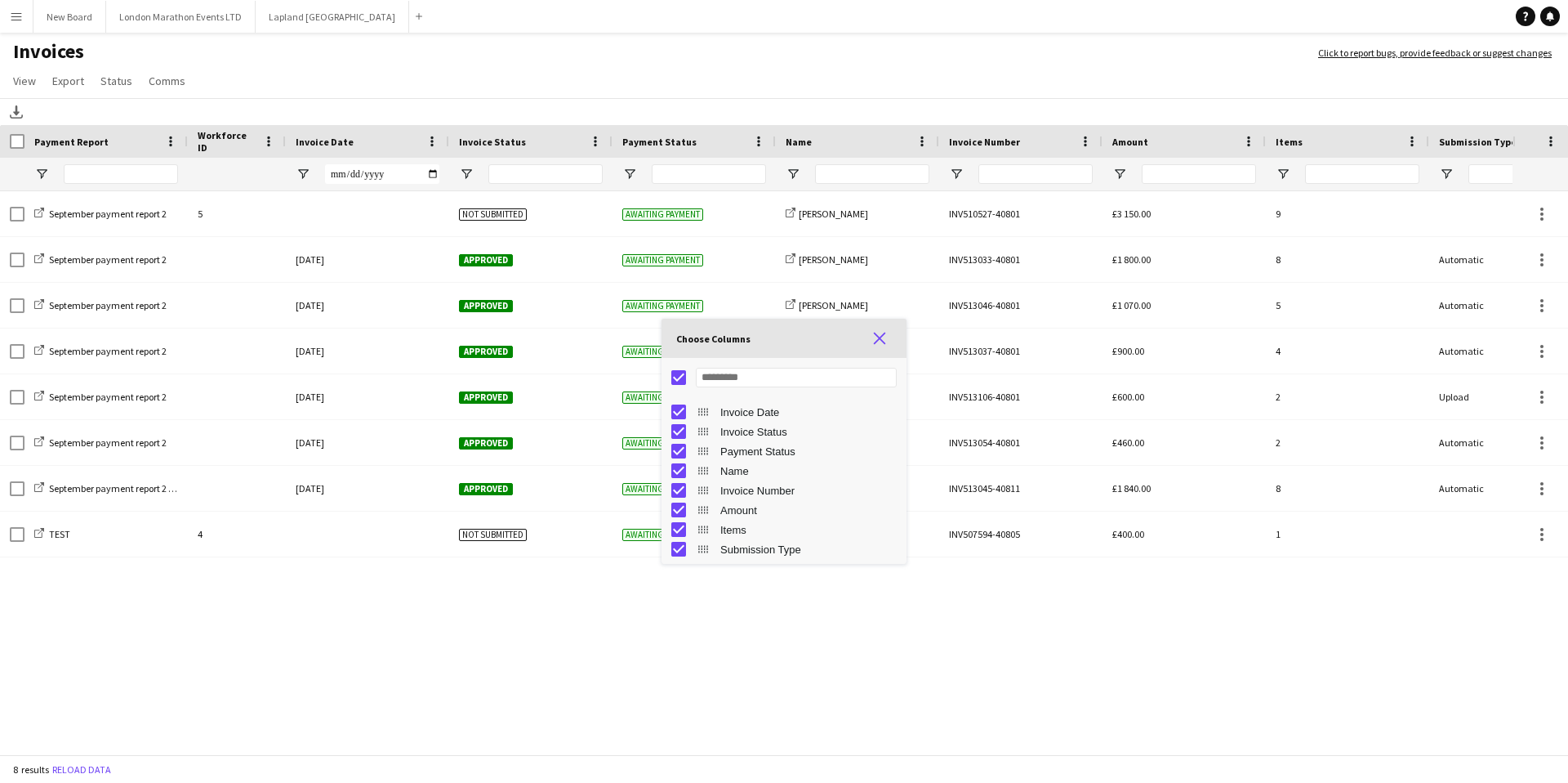
click at [880, 334] on span "Choose Columns" at bounding box center [879, 338] width 15 height 15
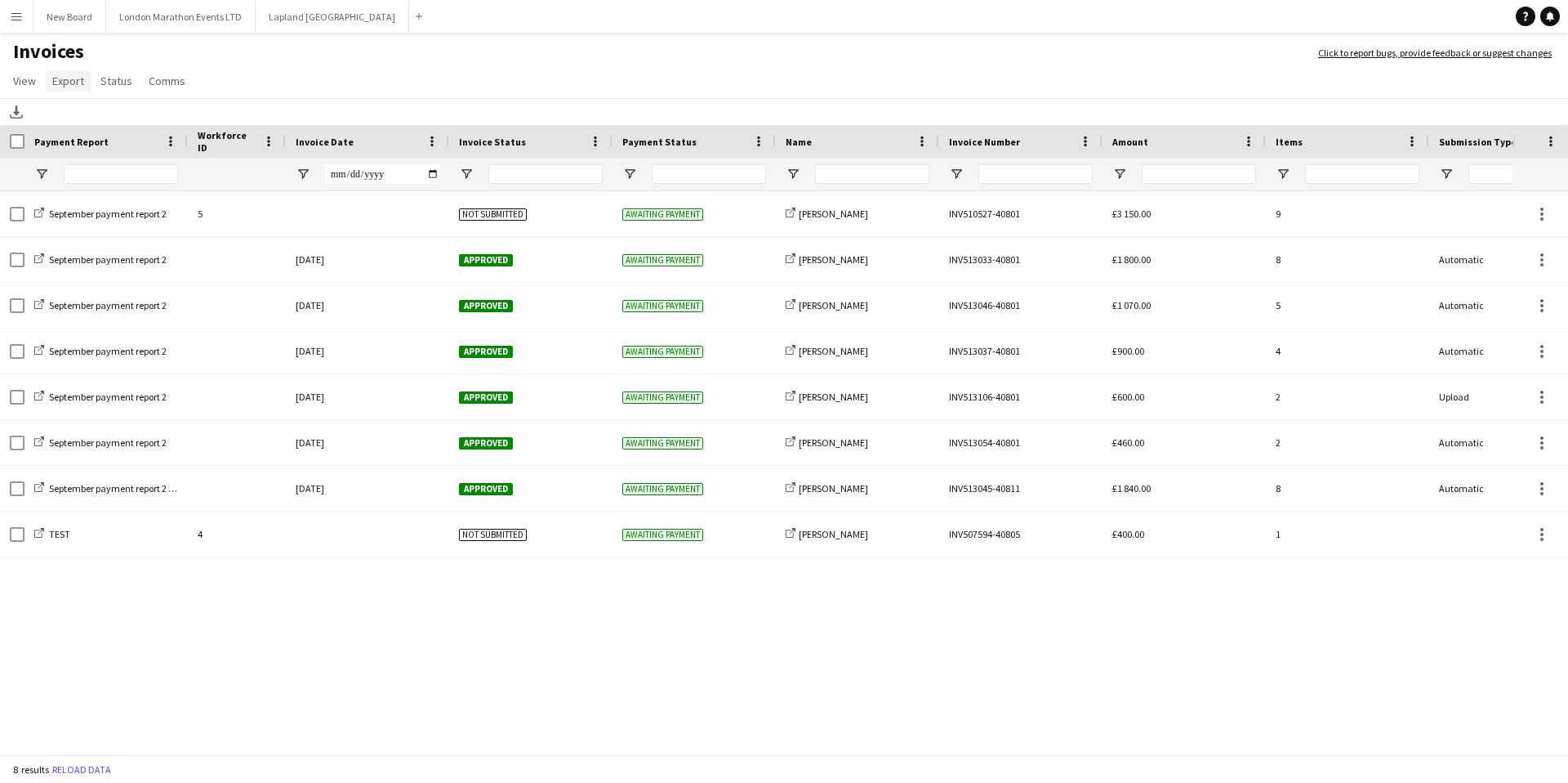
click at [62, 85] on span "Export" at bounding box center [68, 80] width 32 height 15
click at [95, 114] on span "Export as XLSX" at bounding box center [95, 115] width 71 height 15
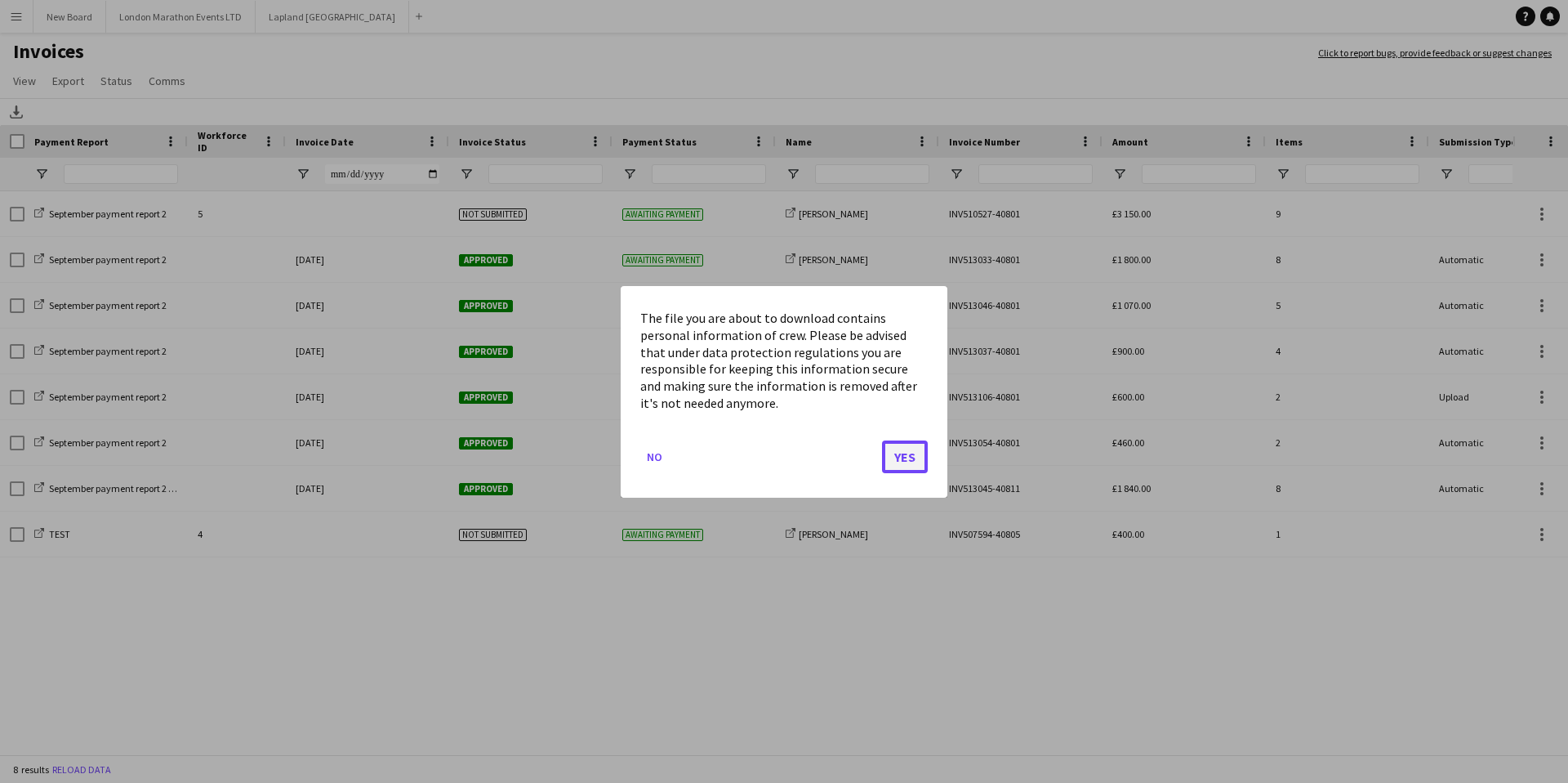
click at [900, 451] on button "Yes" at bounding box center [904, 456] width 46 height 33
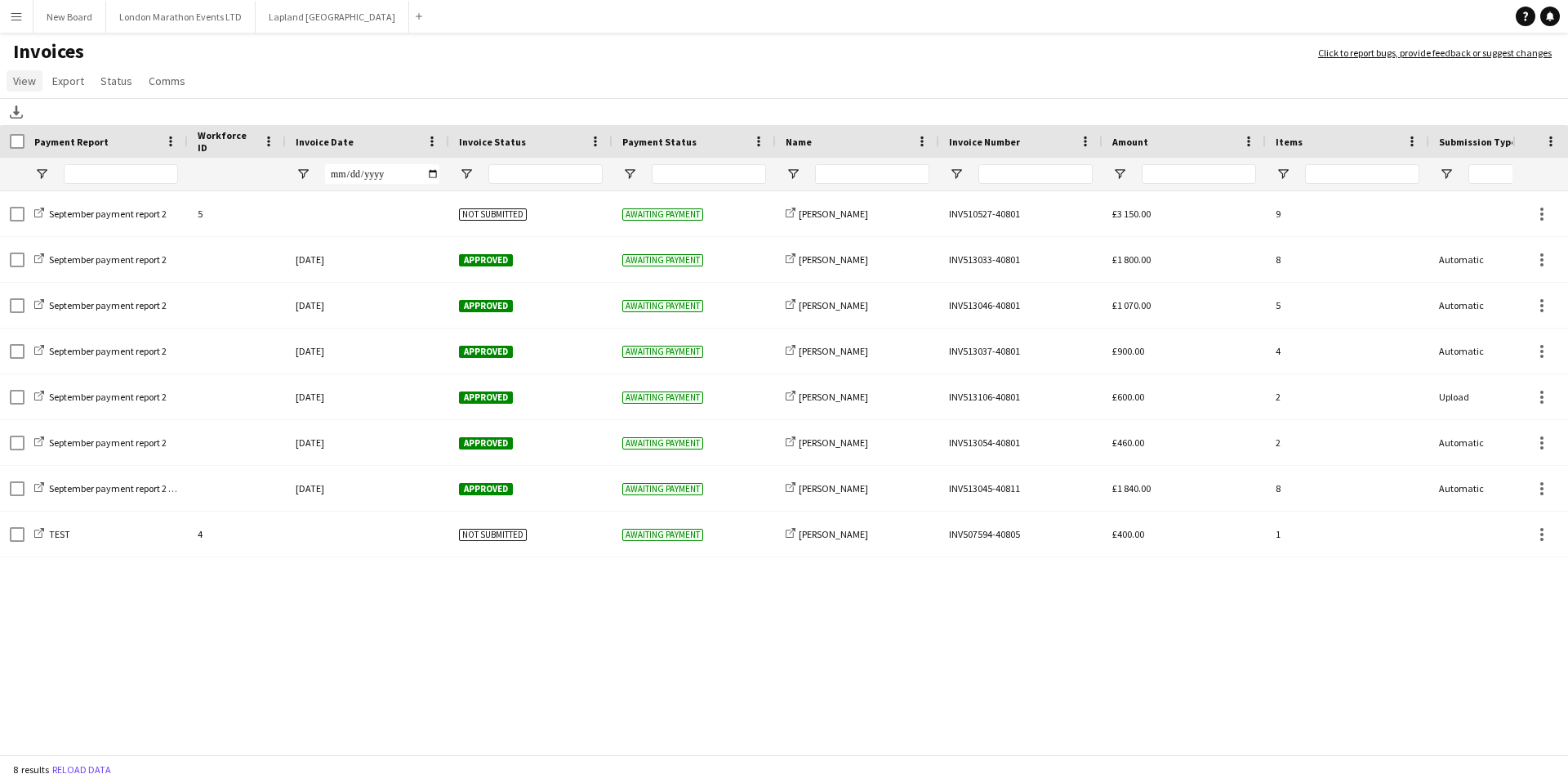
click at [30, 85] on span "View" at bounding box center [24, 80] width 23 height 15
click at [62, 85] on span "Export" at bounding box center [68, 80] width 32 height 15
click at [111, 89] on link "Status" at bounding box center [116, 81] width 45 height 22
click at [27, 89] on link "View" at bounding box center [25, 81] width 36 height 22
click at [120, 87] on span "Status" at bounding box center [116, 80] width 32 height 15
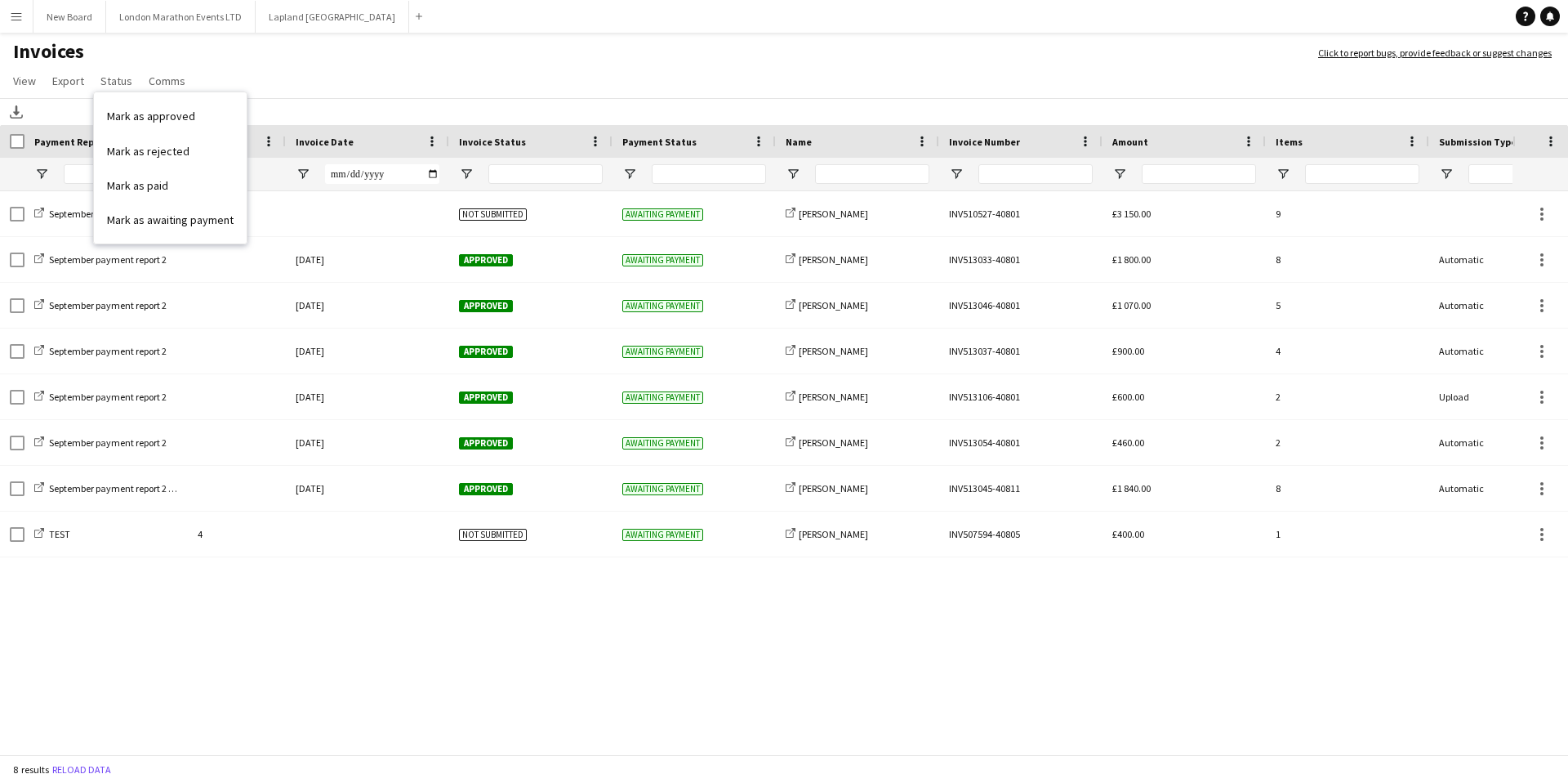
drag, startPoint x: 1043, startPoint y: 663, endPoint x: 999, endPoint y: 632, distance: 53.8
click at [1043, 663] on div "September payment report 2 5 Not submitted Awaiting payment share-external-link…" at bounding box center [756, 474] width 1512 height 566
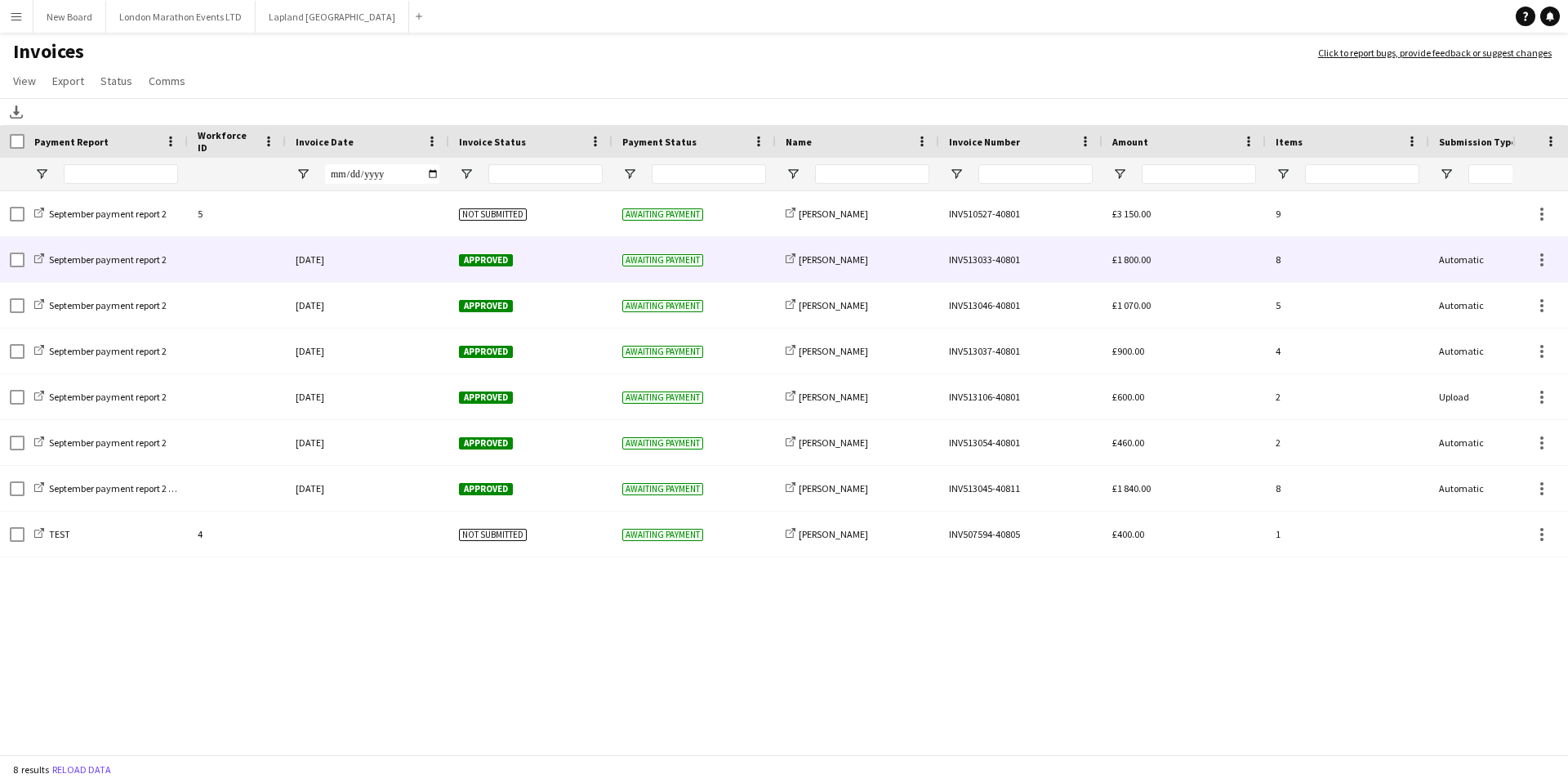
scroll to position [0, 80]
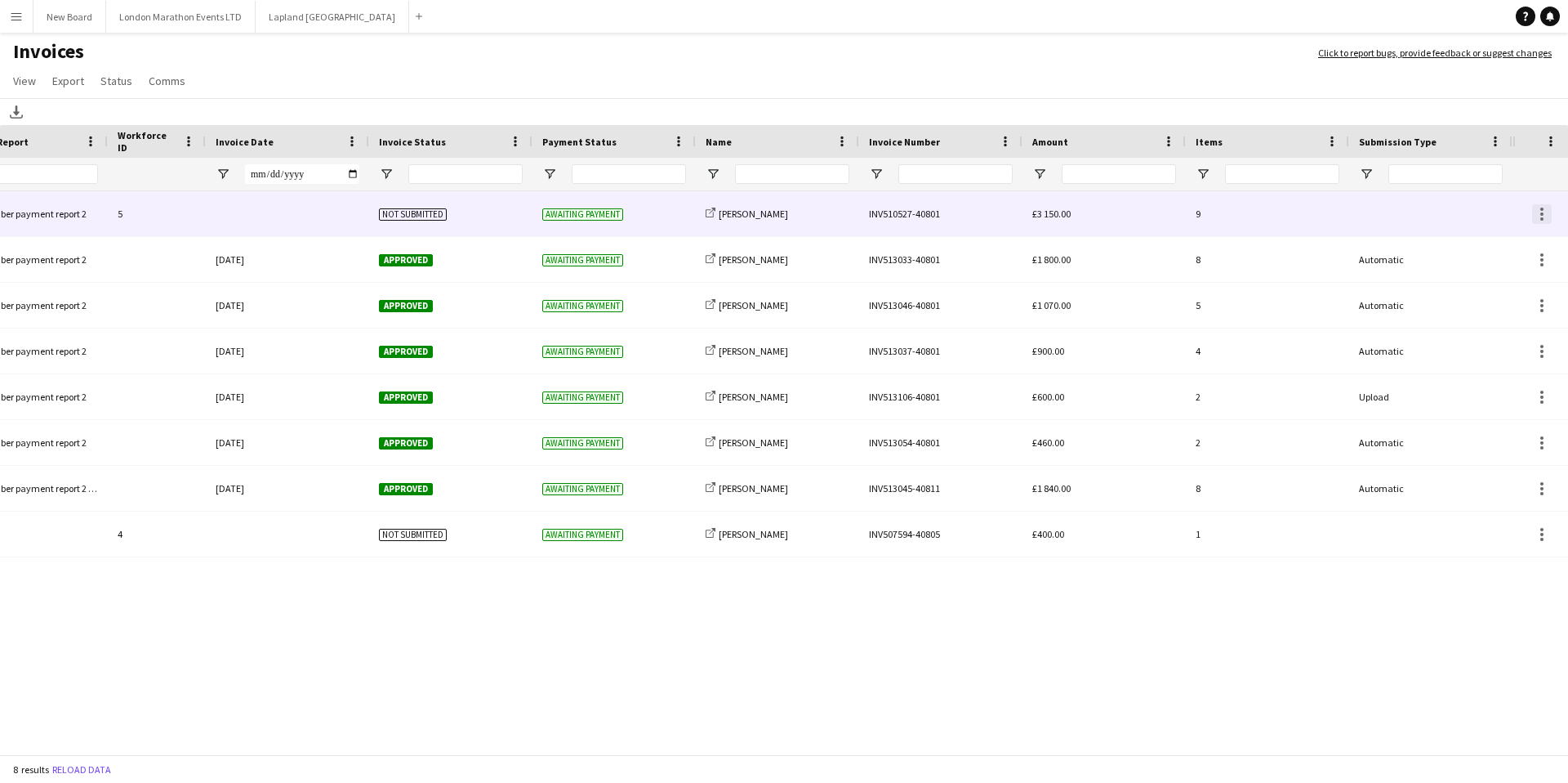
click at [1540, 215] on div at bounding box center [1542, 214] width 3 height 3
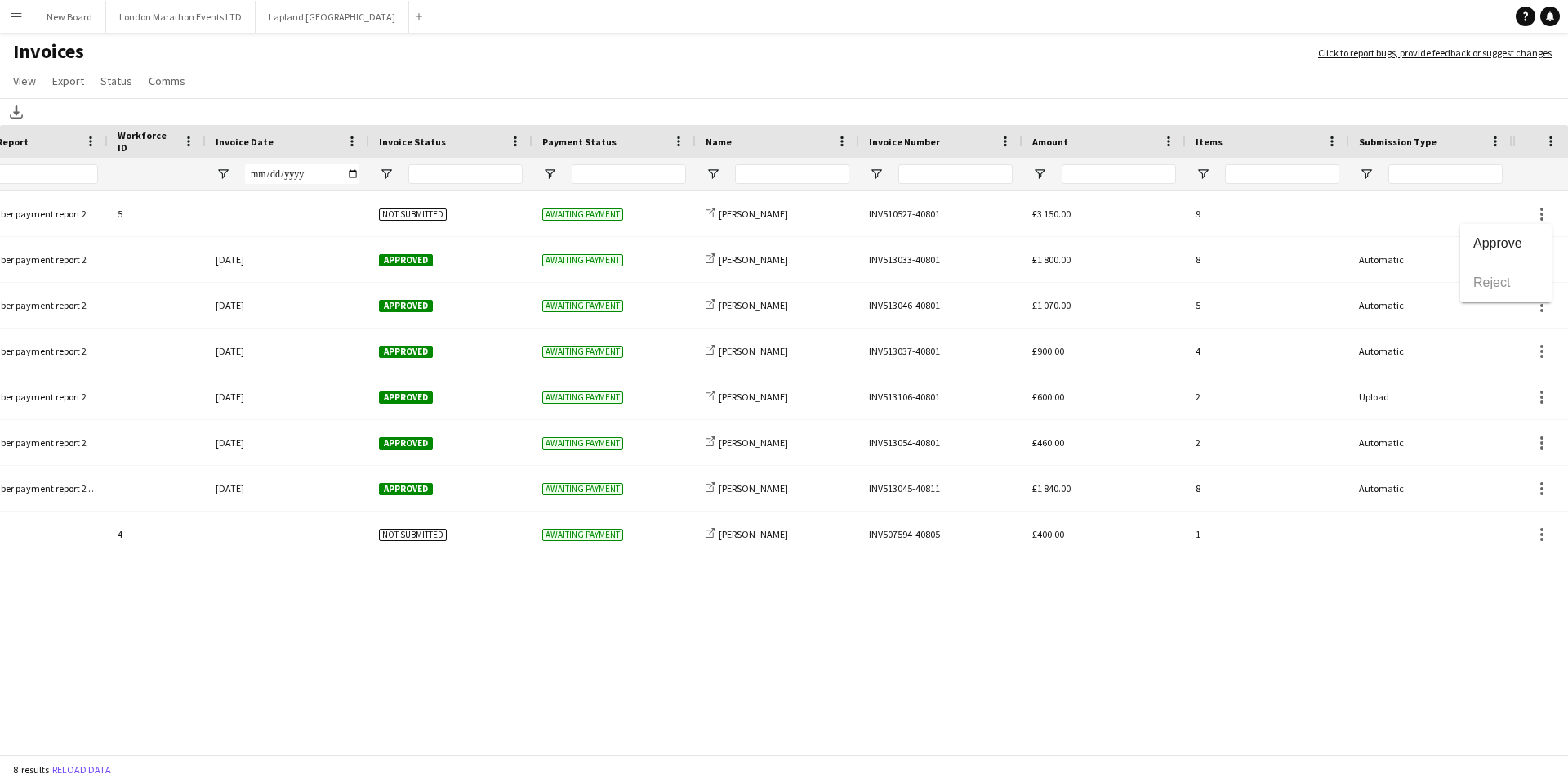
click at [1452, 87] on div at bounding box center [784, 392] width 1568 height 783
